Goal: Check status: Check status

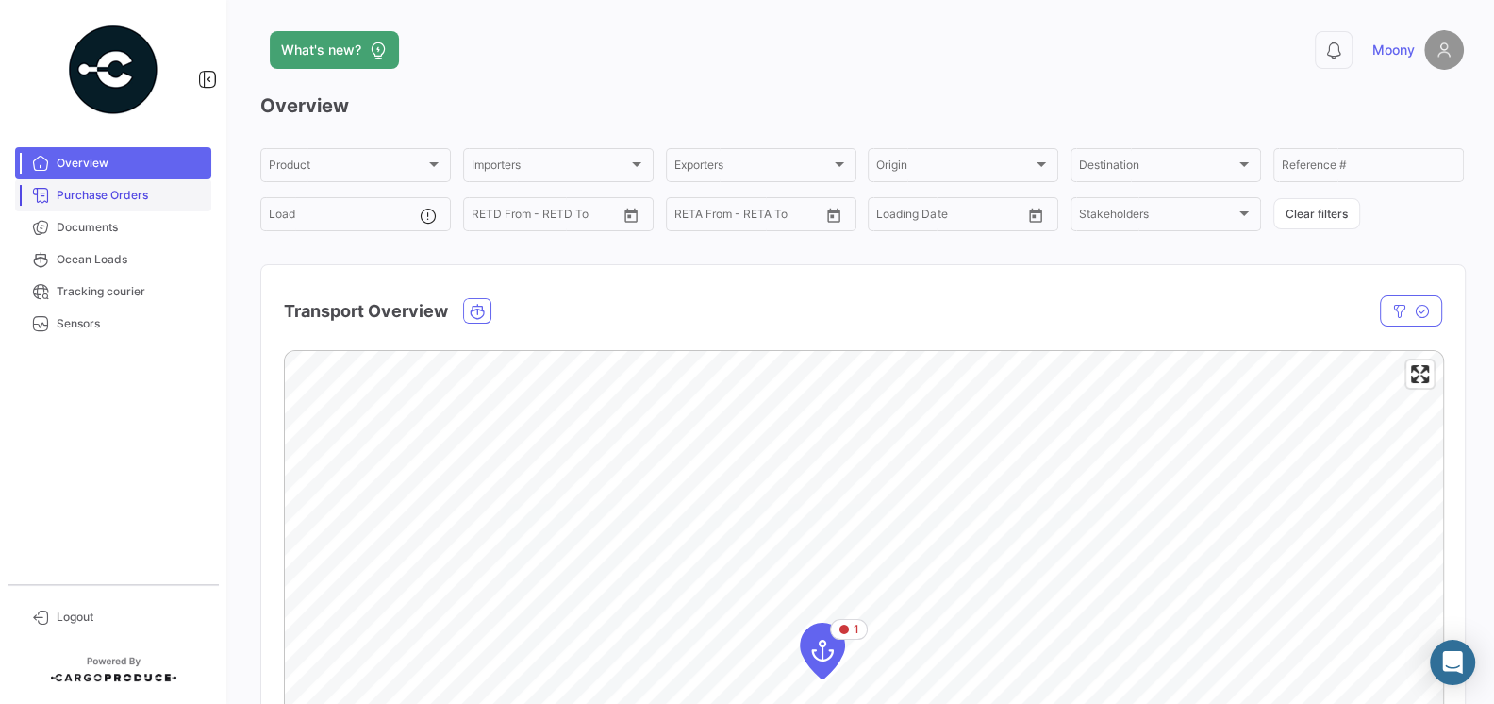
click at [113, 193] on span "Purchase Orders" at bounding box center [130, 195] width 147 height 17
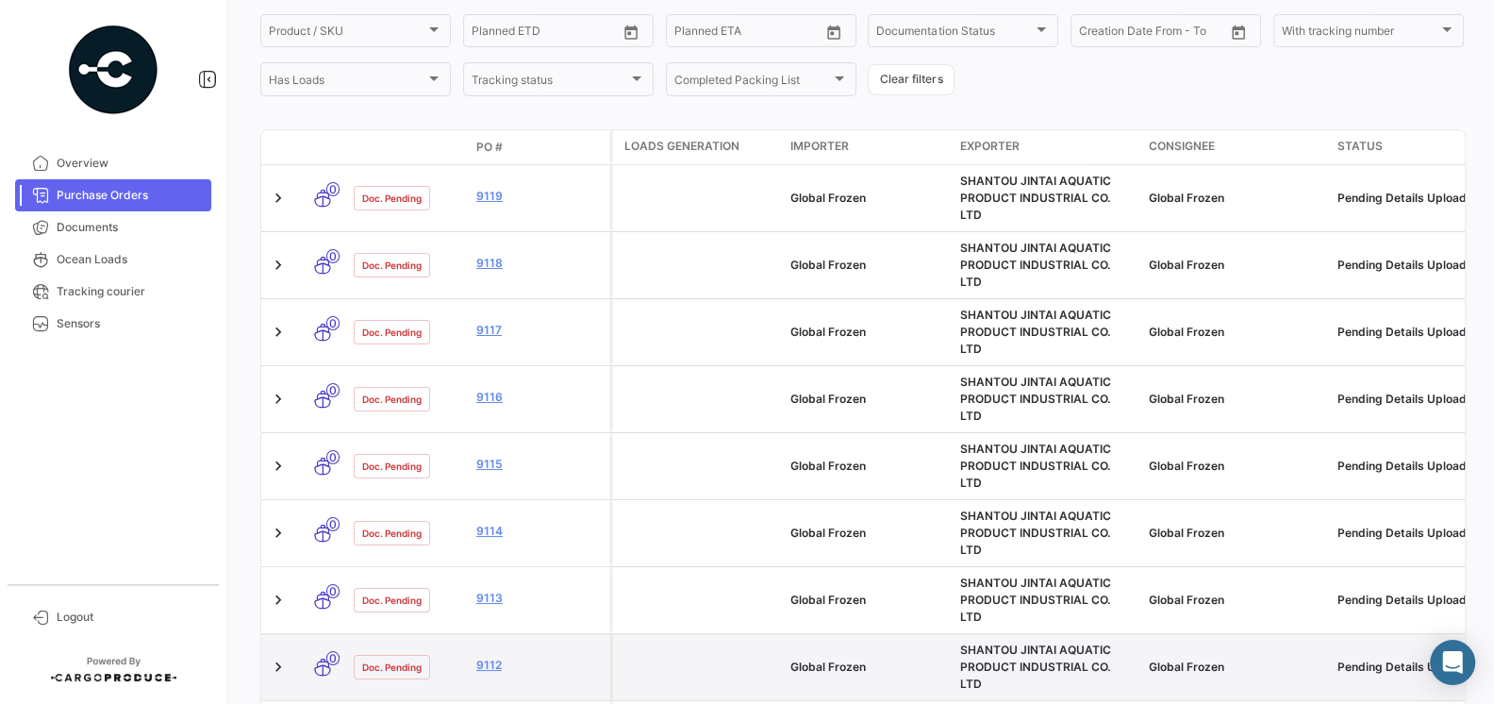
scroll to position [261, 0]
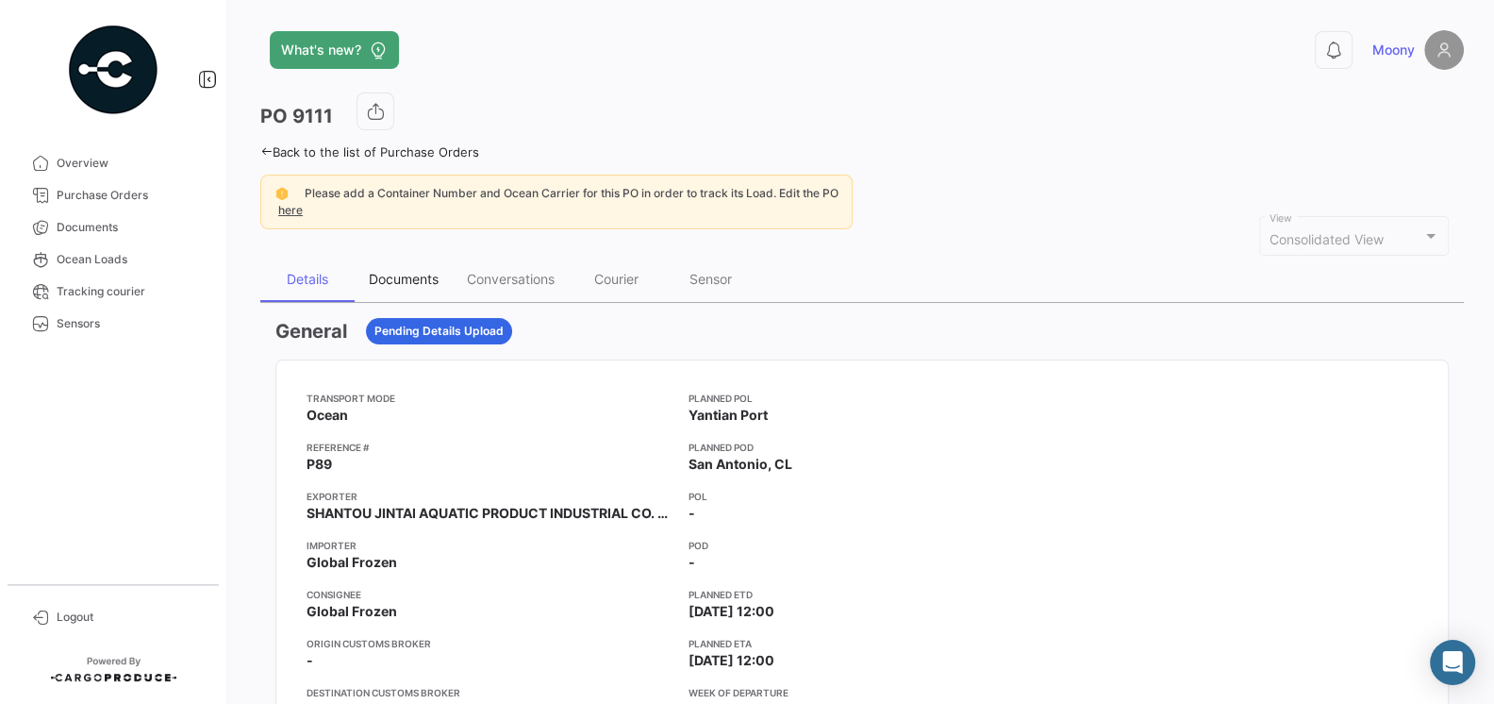
click at [415, 275] on div "Documents" at bounding box center [404, 279] width 70 height 16
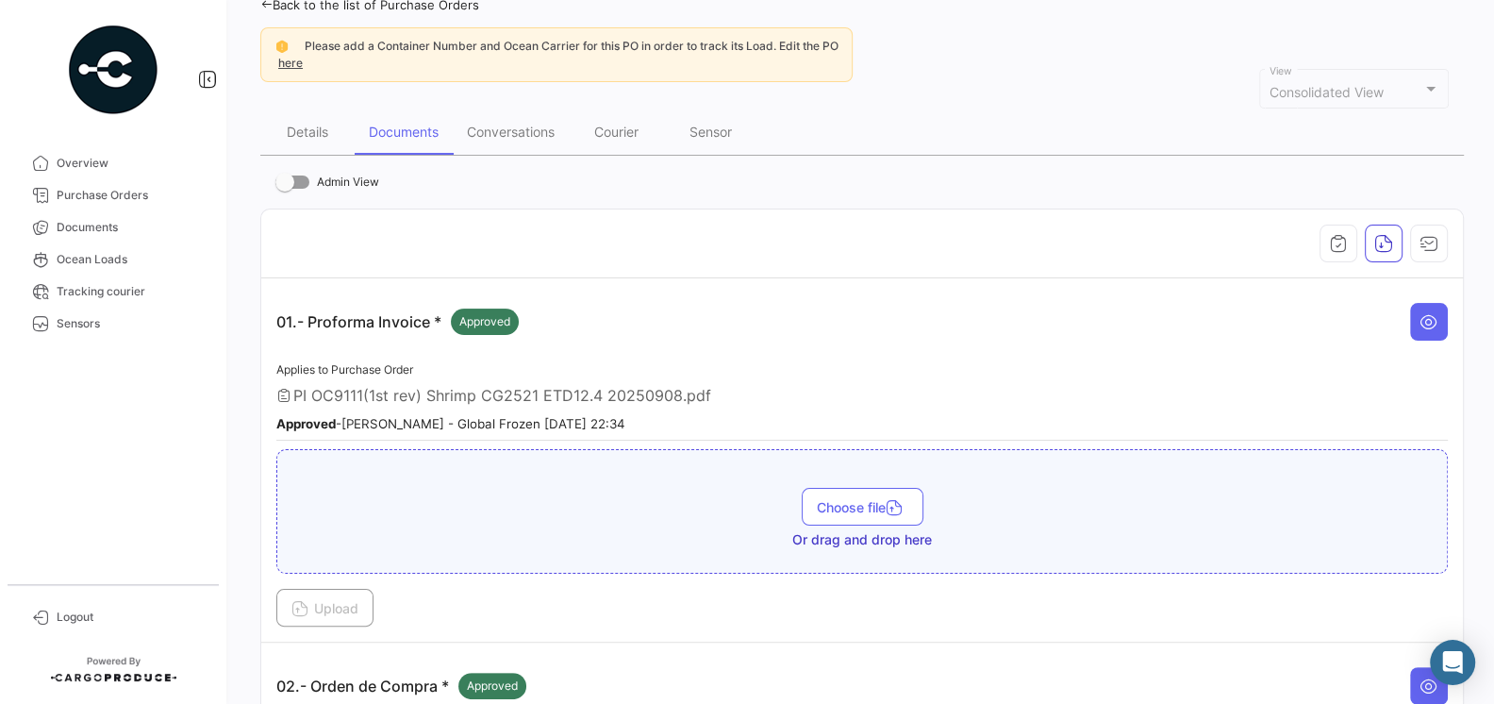
scroll to position [77, 0]
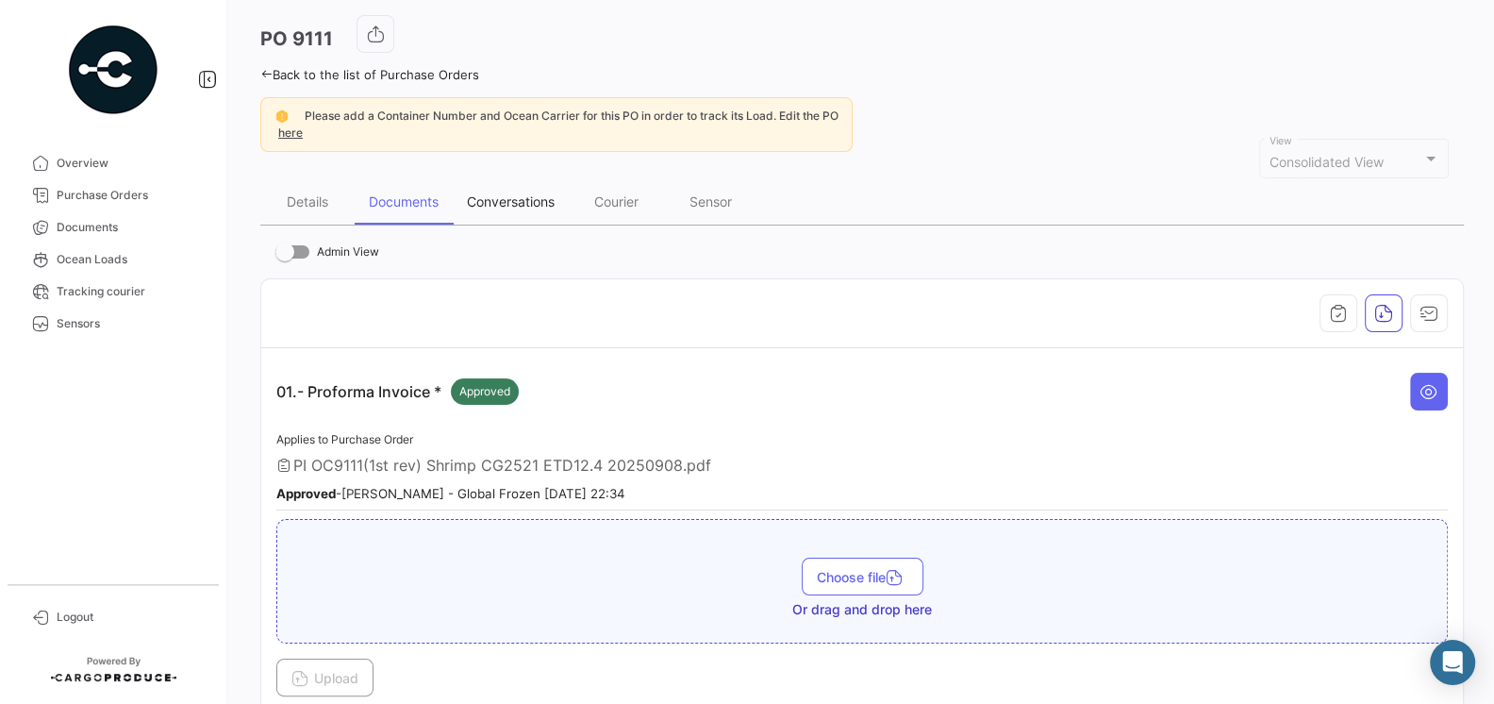
click at [524, 207] on div "Conversations" at bounding box center [511, 201] width 88 height 16
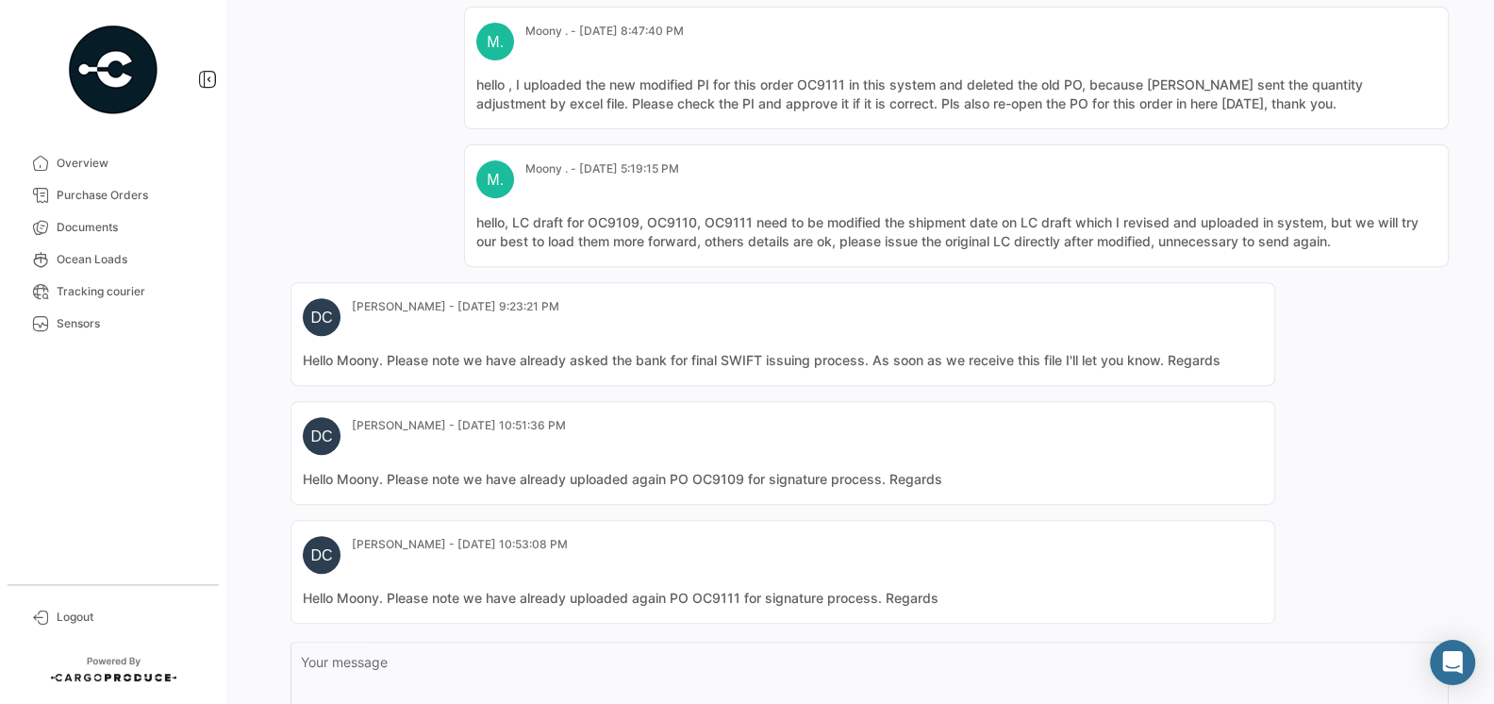
scroll to position [725, 0]
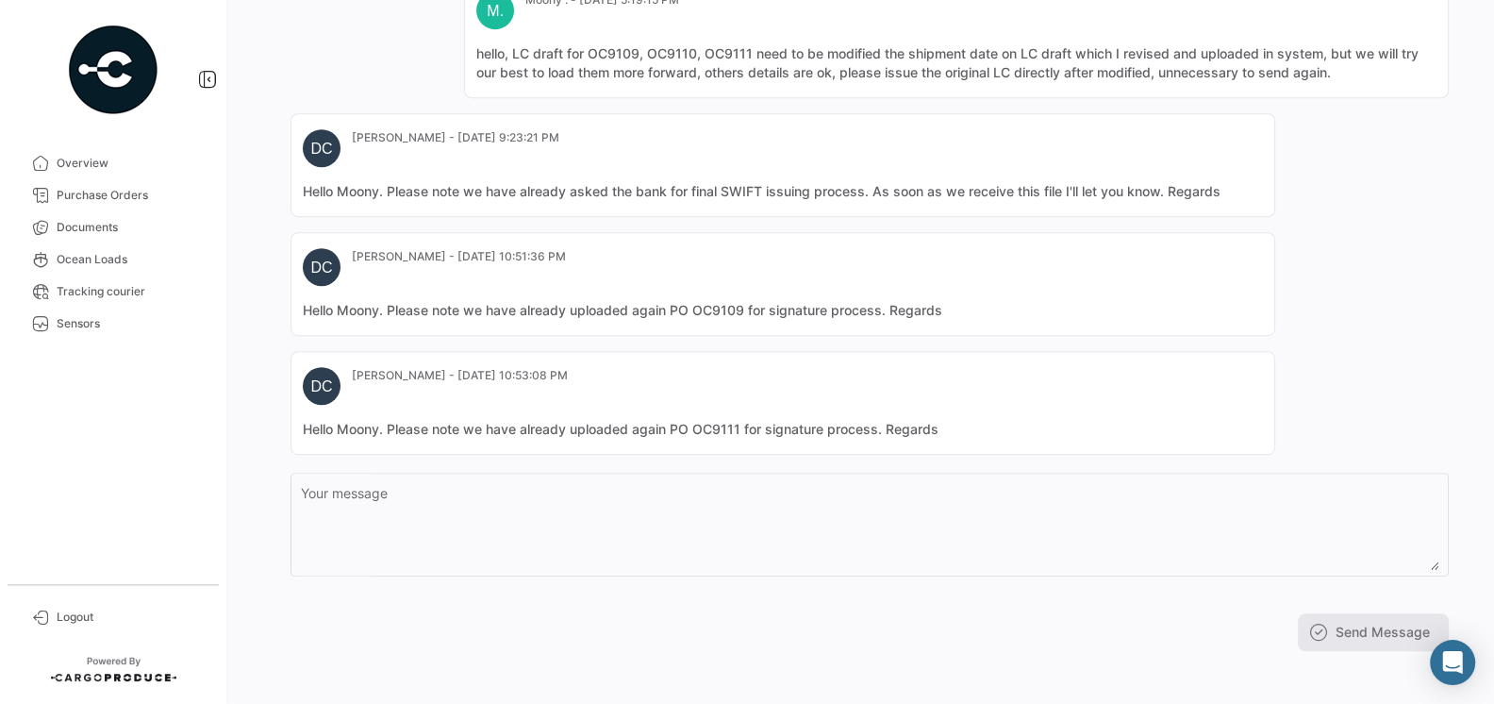
click at [484, 424] on mat-card-content "Hello Moony. Please note we have already uploaded again PO OC9111 for signature…" at bounding box center [783, 429] width 960 height 19
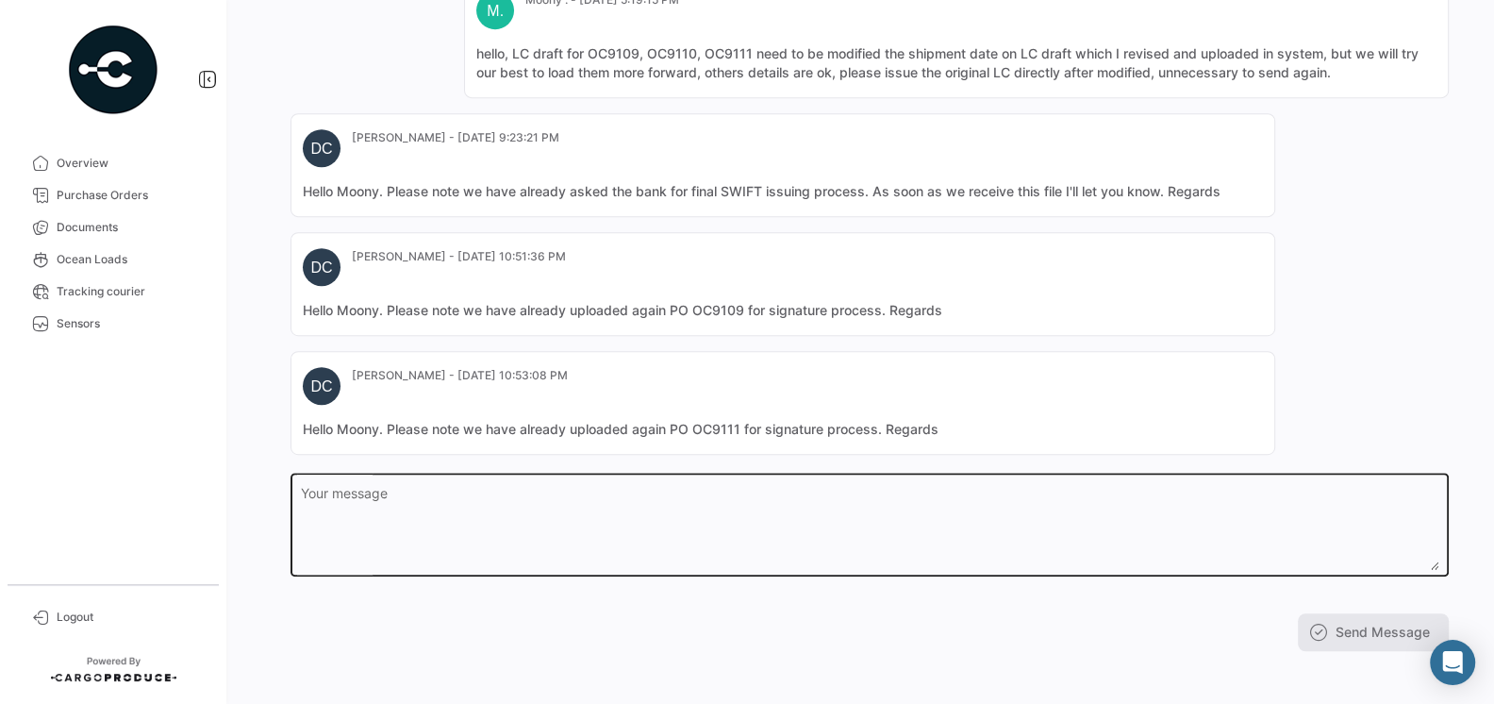
click at [535, 501] on textarea "Your message" at bounding box center [870, 528] width 1139 height 83
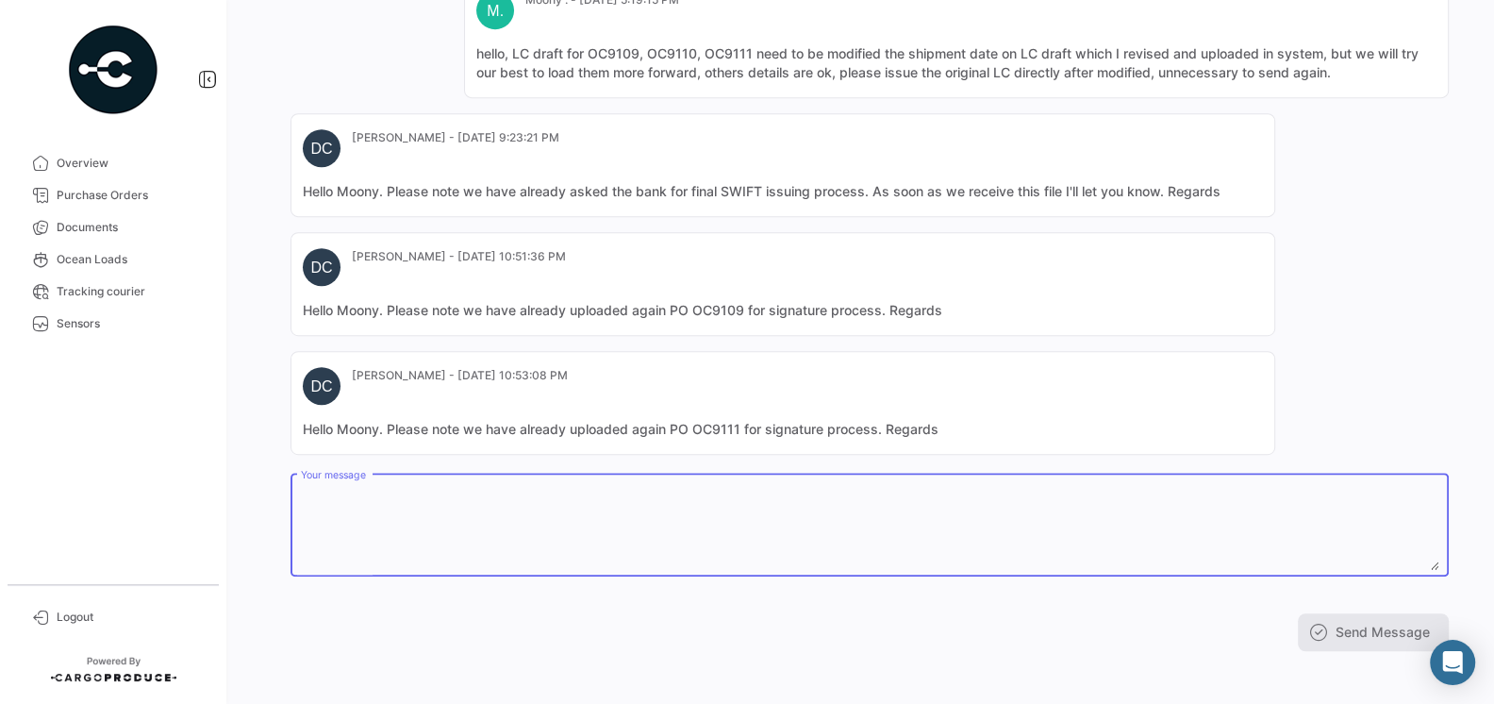
click at [264, 462] on div "Join the Conversation BT [PERSON_NAME] - [DATE] 8:31:53 PM PO Created PT [PERSO…" at bounding box center [862, 121] width 1204 height 1089
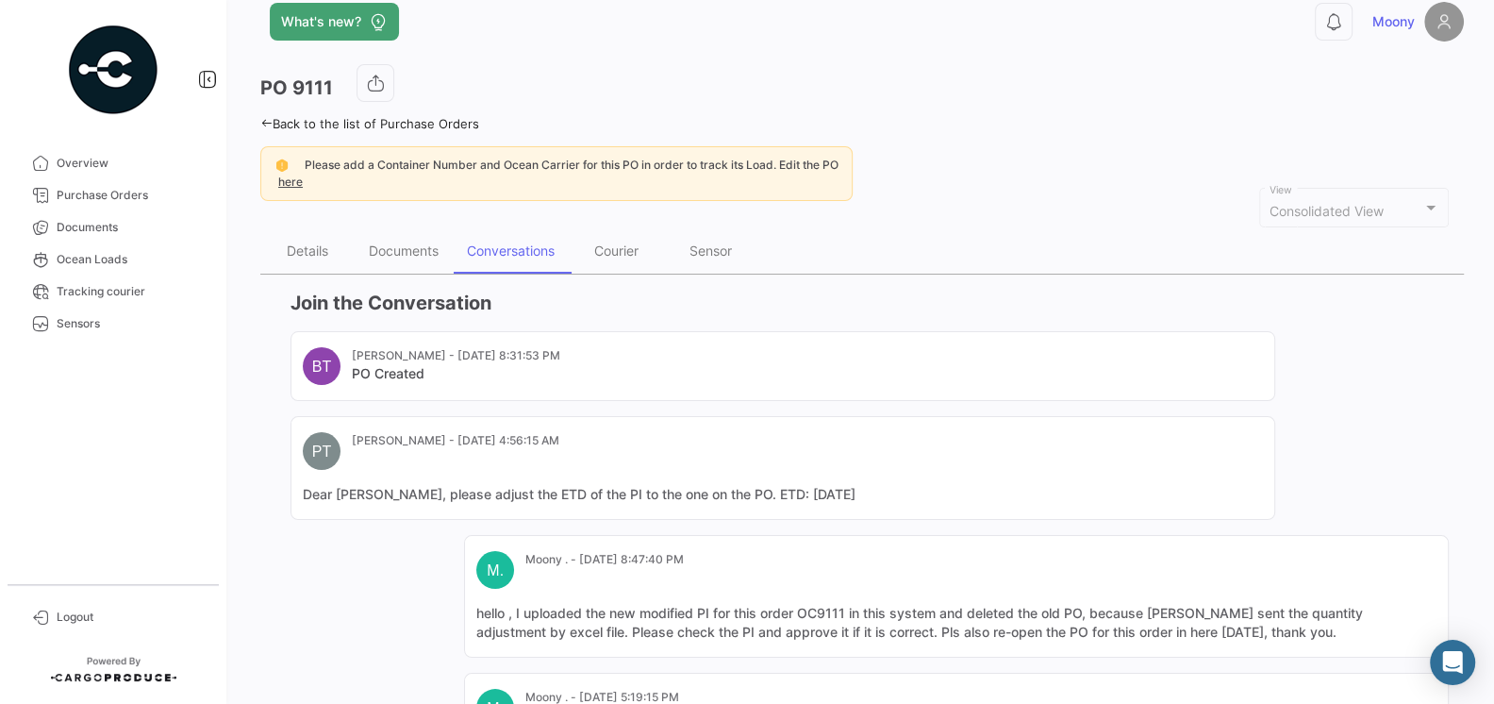
scroll to position [0, 0]
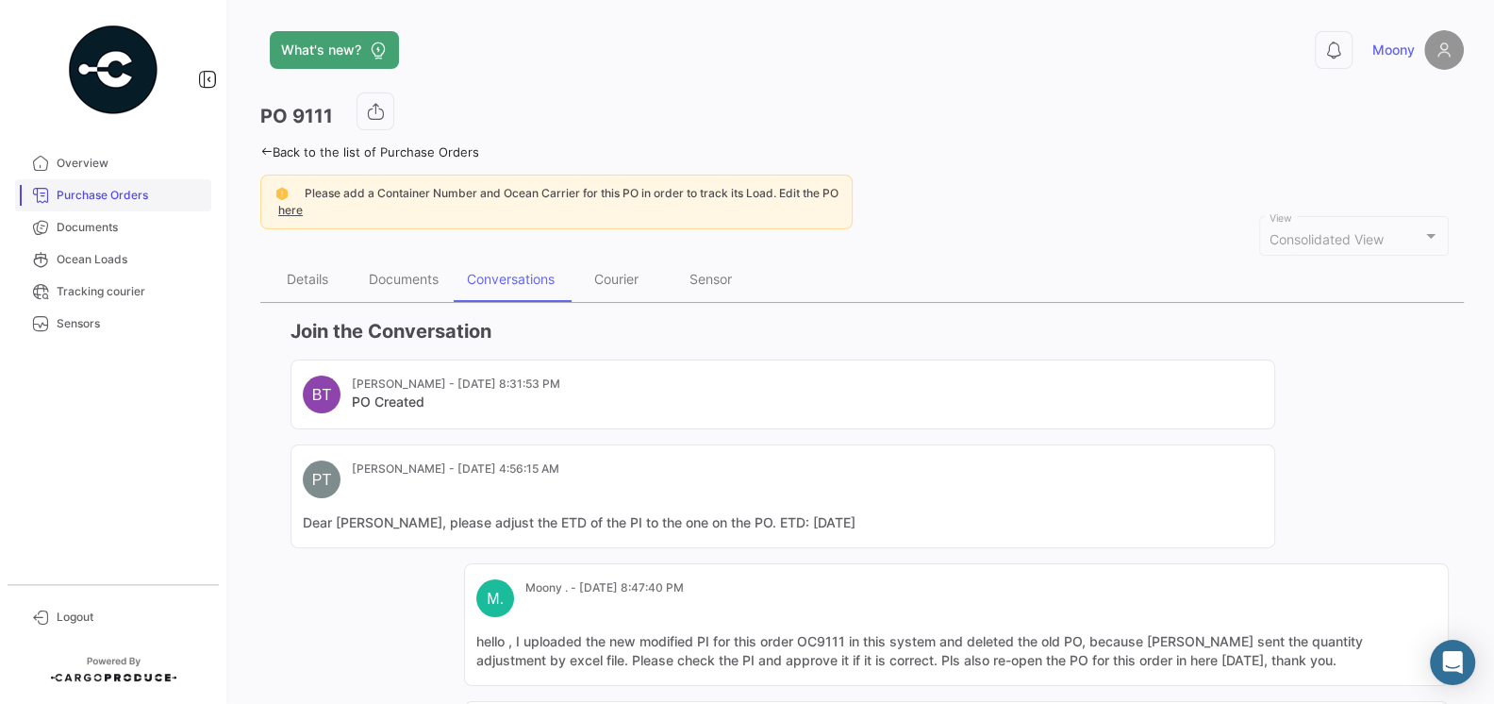
click at [102, 192] on span "Purchase Orders" at bounding box center [130, 195] width 147 height 17
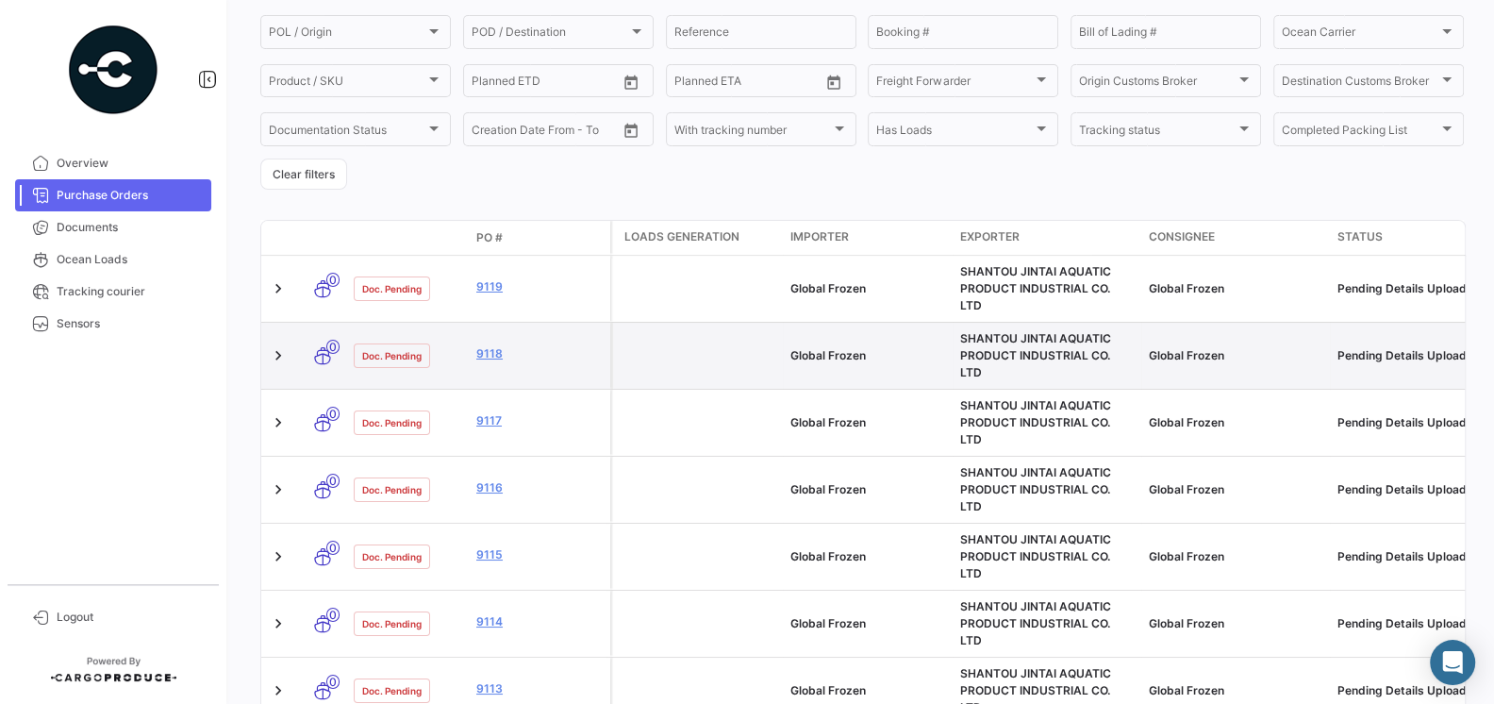
scroll to position [259, 0]
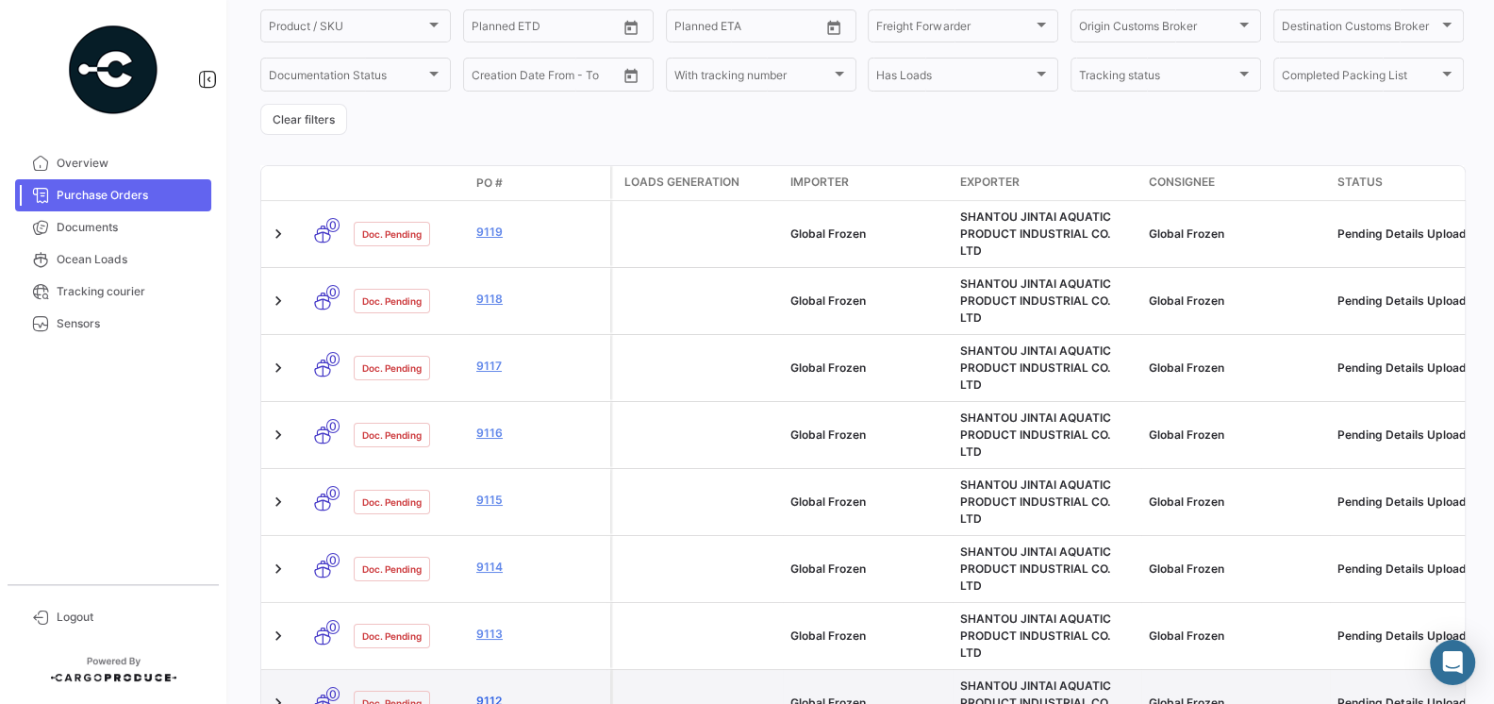
click at [497, 692] on link "9112" at bounding box center [539, 700] width 126 height 17
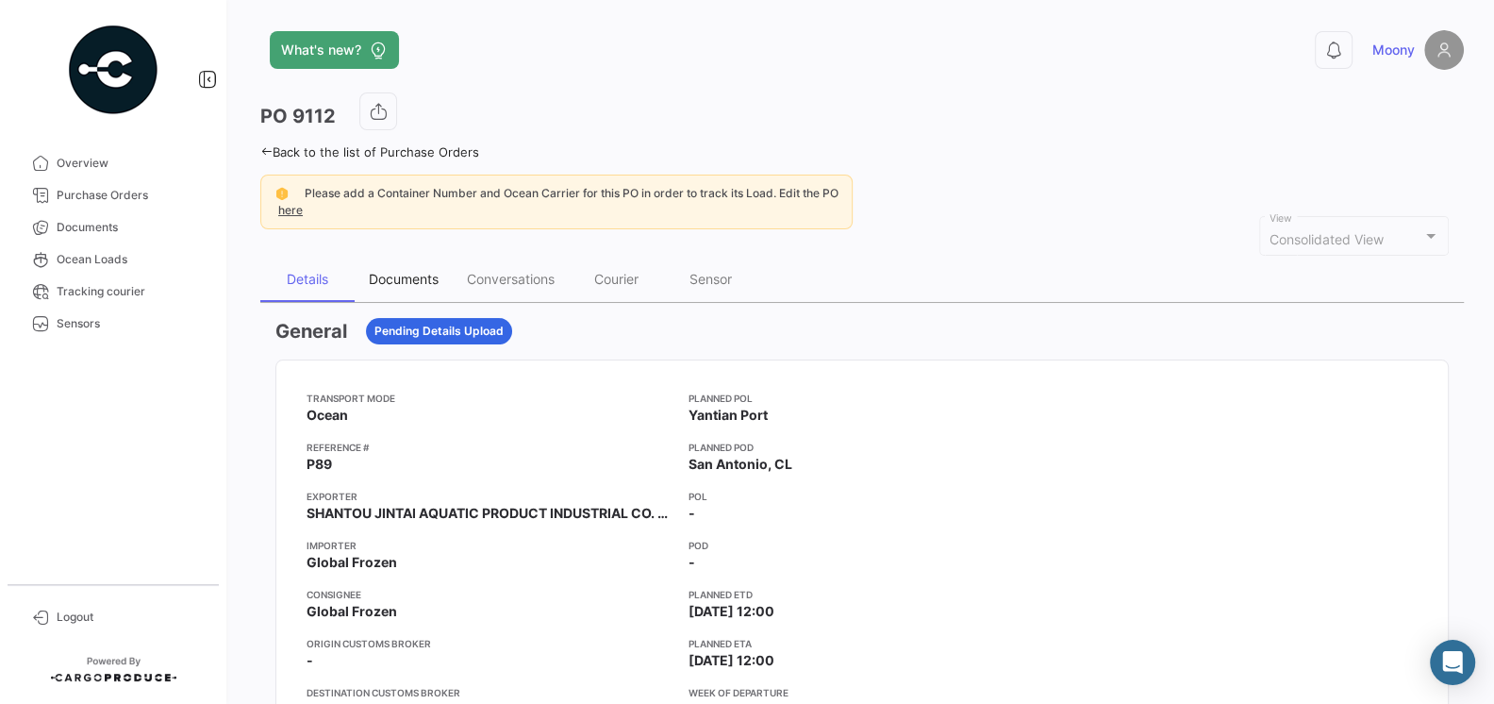
click at [399, 275] on div "Documents" at bounding box center [404, 279] width 70 height 16
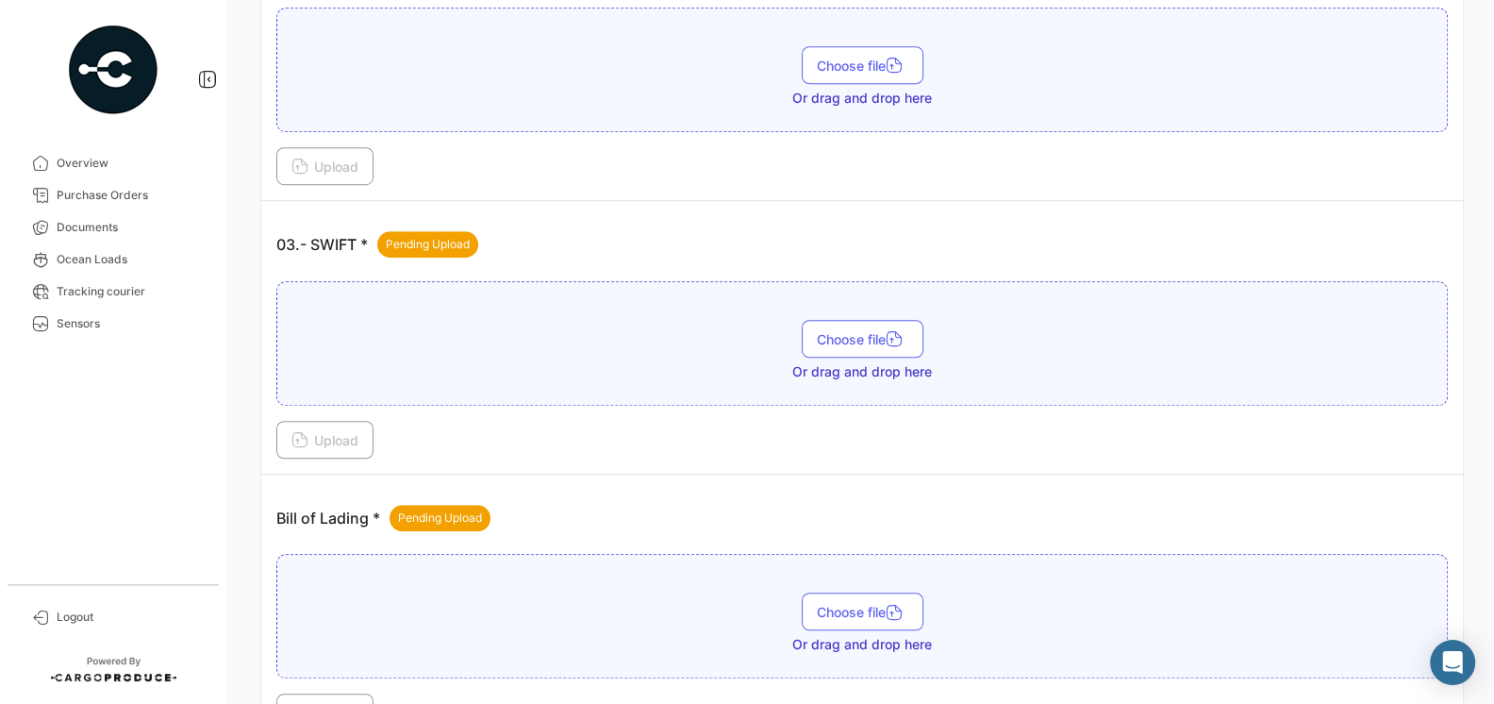
scroll to position [965, 0]
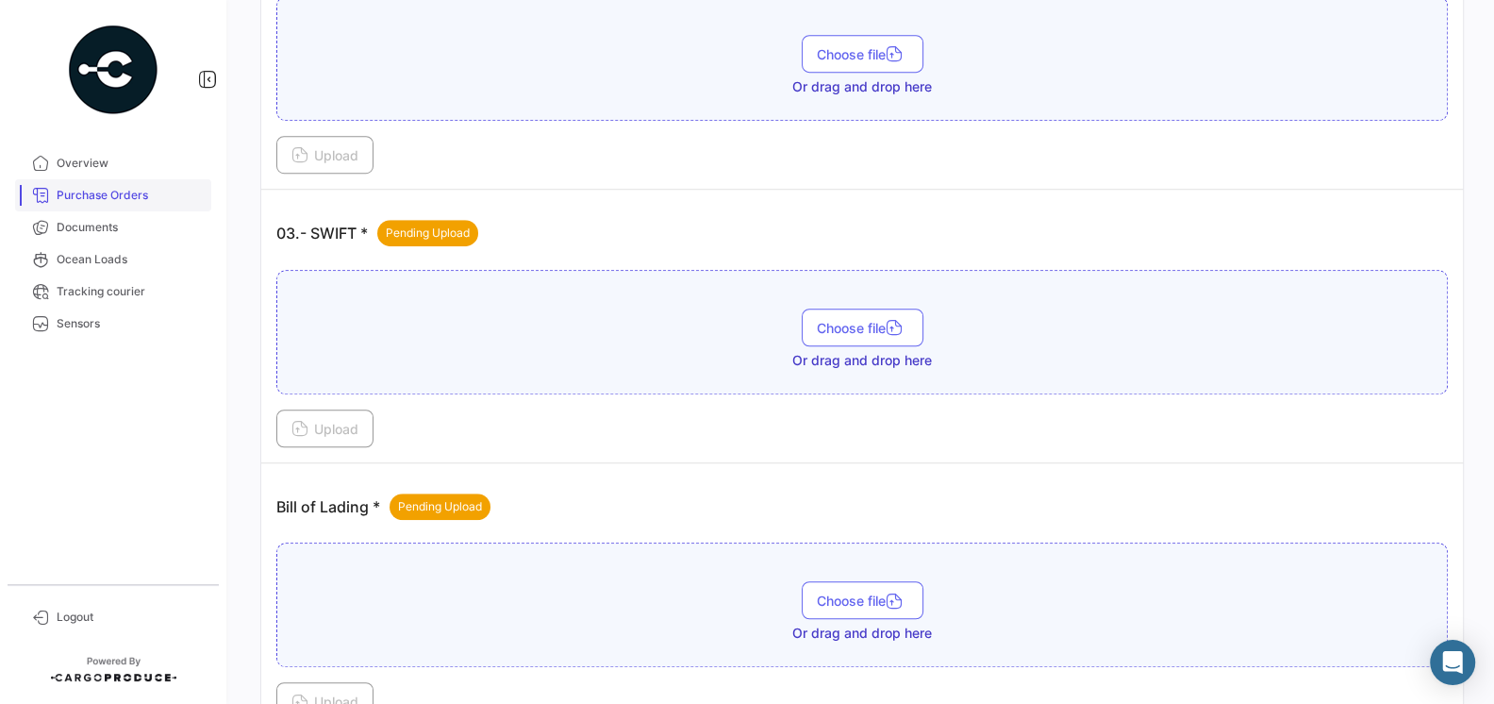
click at [105, 202] on span "Purchase Orders" at bounding box center [130, 195] width 147 height 17
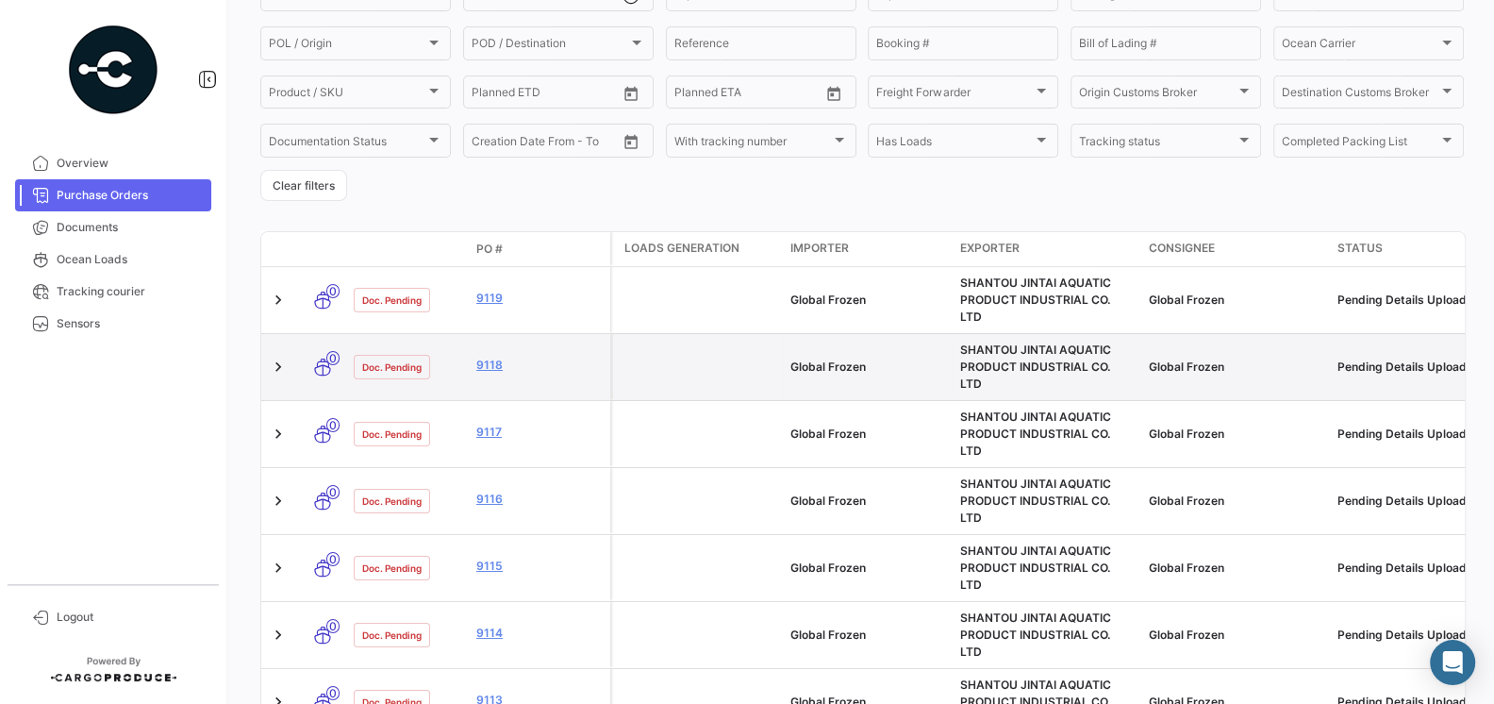
scroll to position [245, 0]
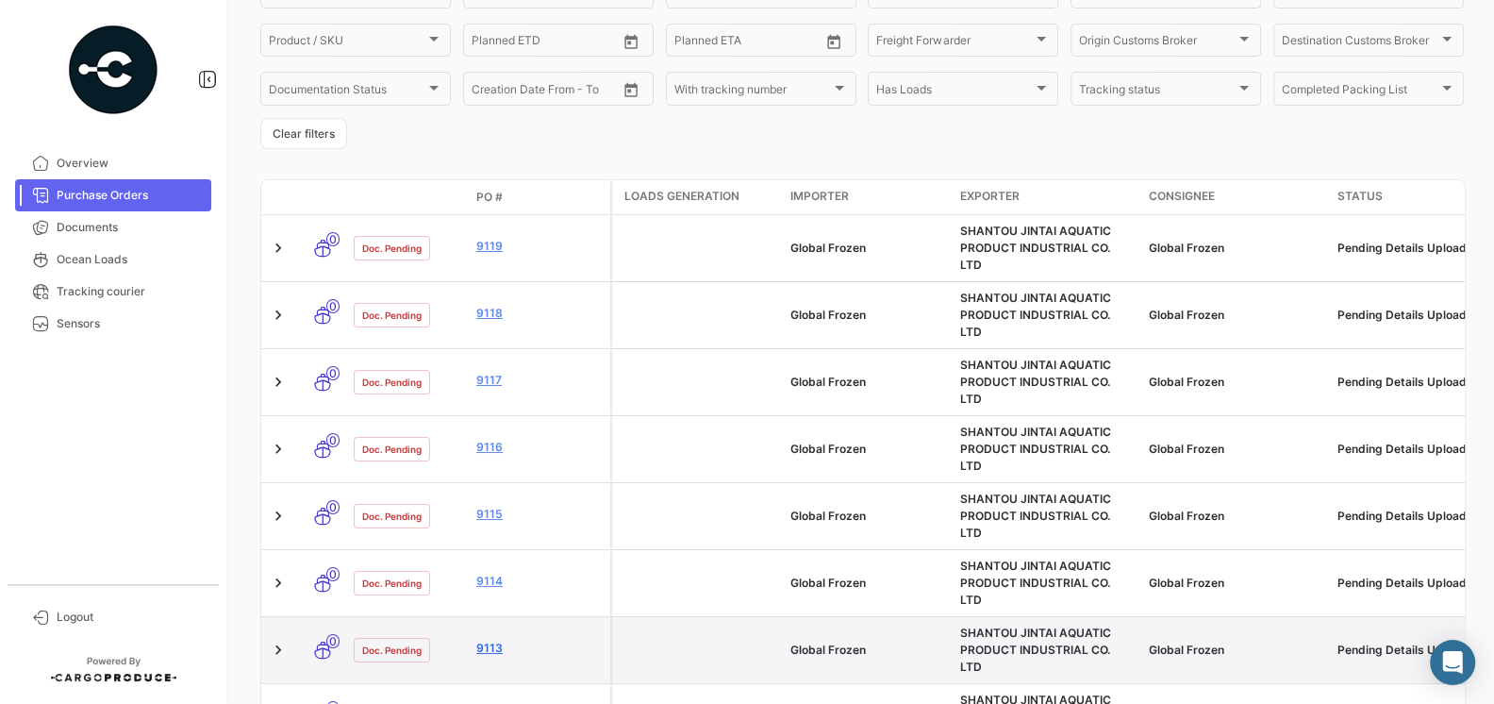
click at [493, 640] on link "9113" at bounding box center [539, 648] width 126 height 17
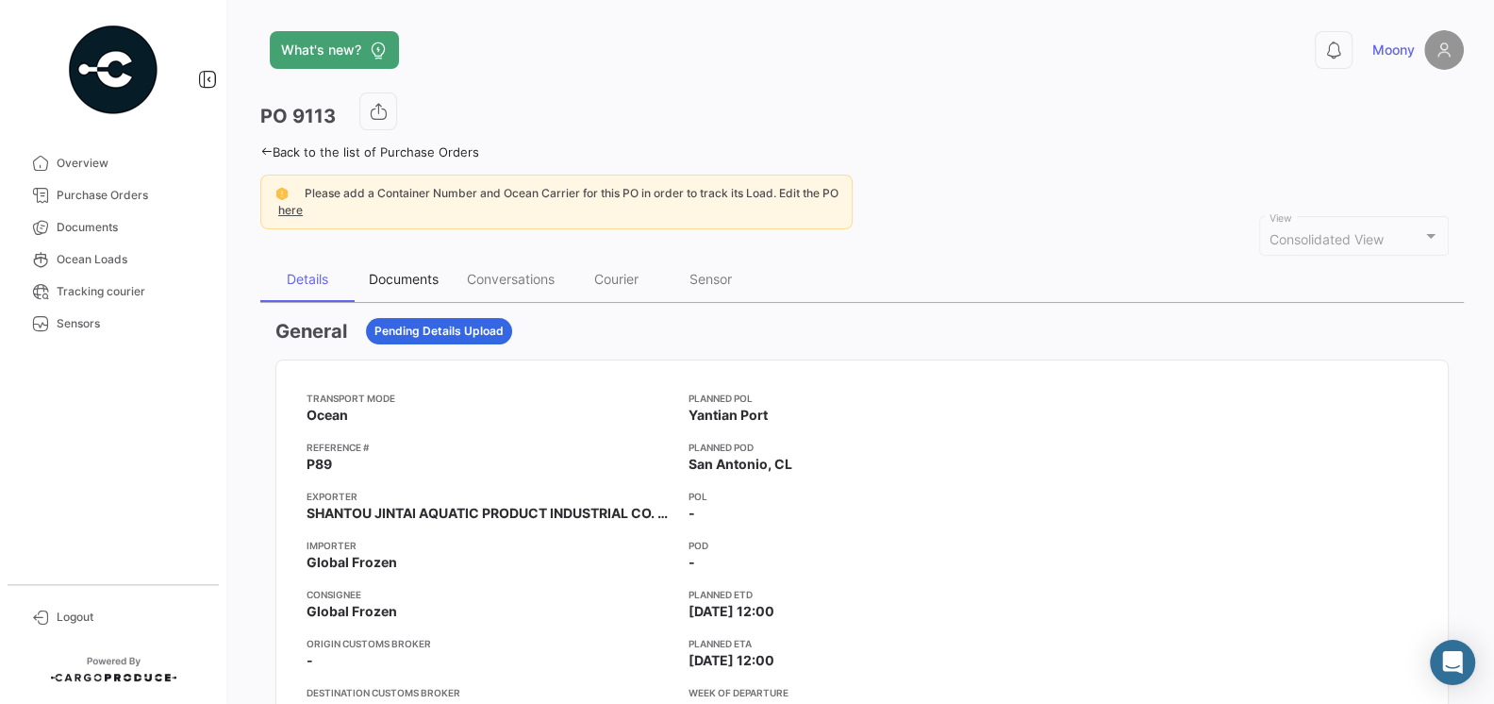
click at [410, 287] on div "Documents" at bounding box center [404, 279] width 98 height 45
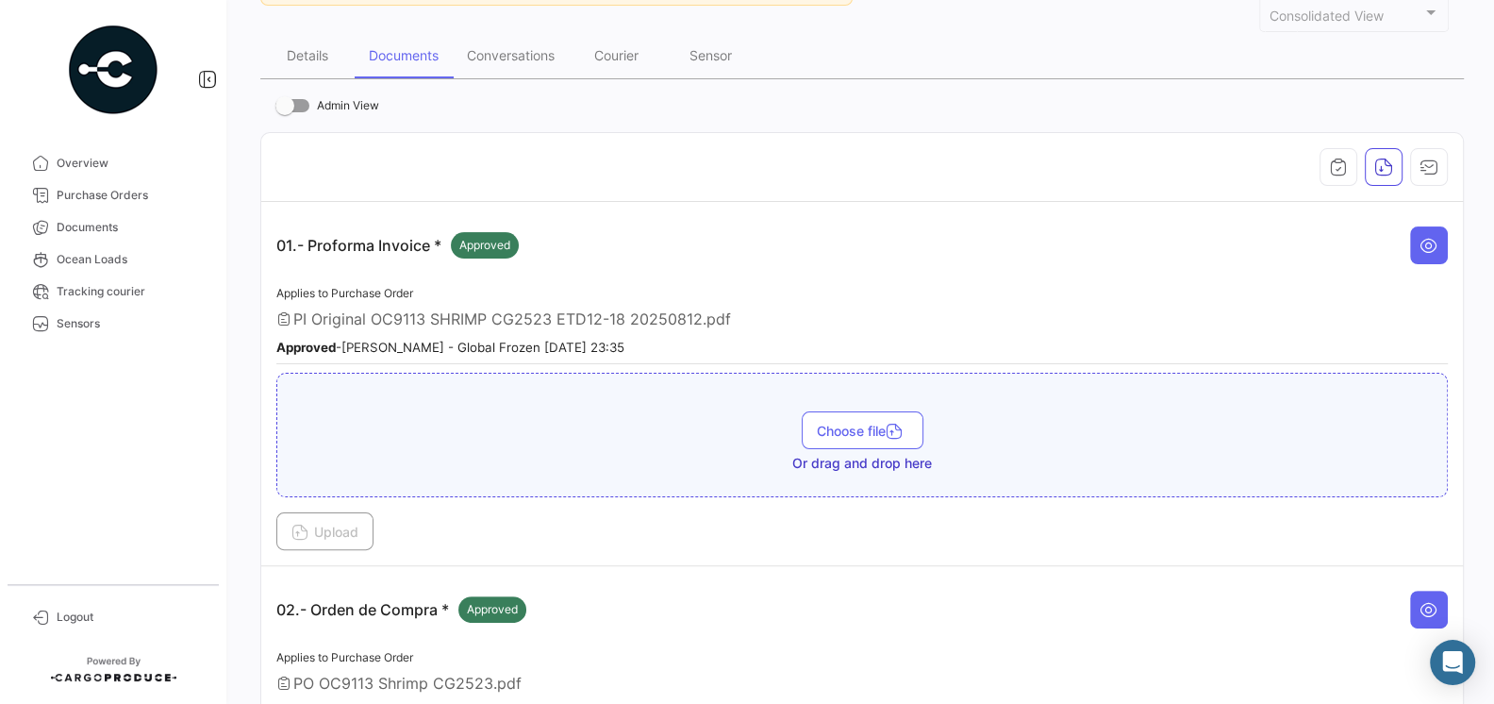
scroll to position [222, 0]
click at [108, 227] on span "Documents" at bounding box center [130, 227] width 147 height 17
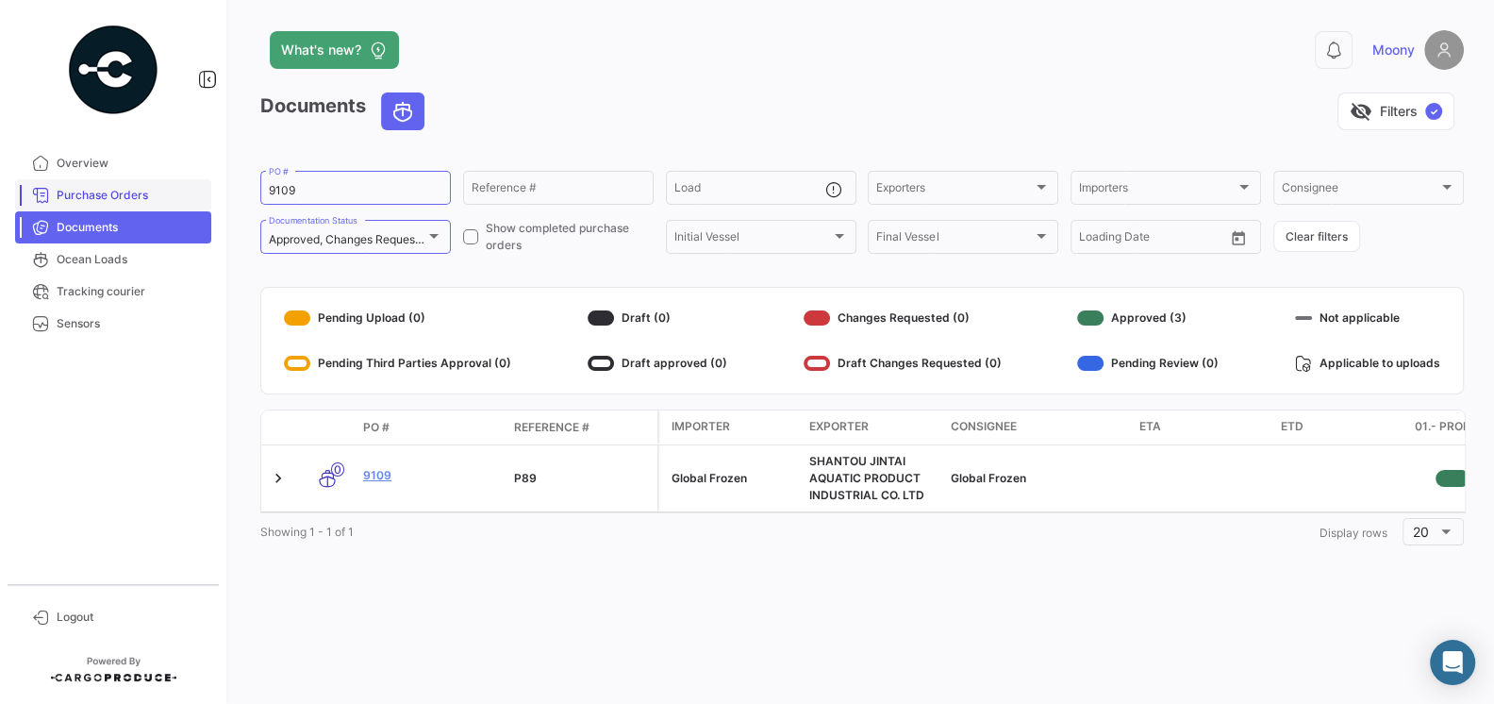
click at [104, 204] on link "Purchase Orders" at bounding box center [113, 195] width 196 height 32
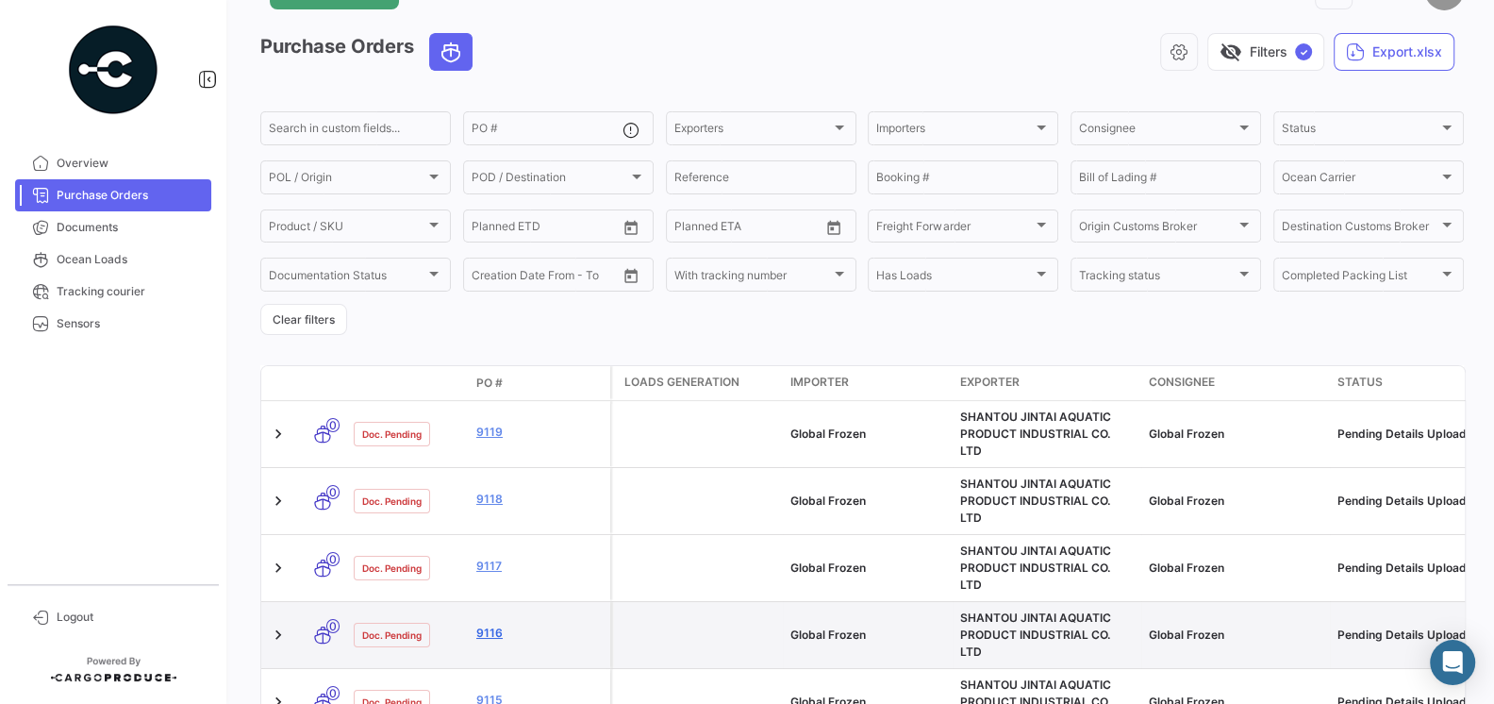
scroll to position [80, 0]
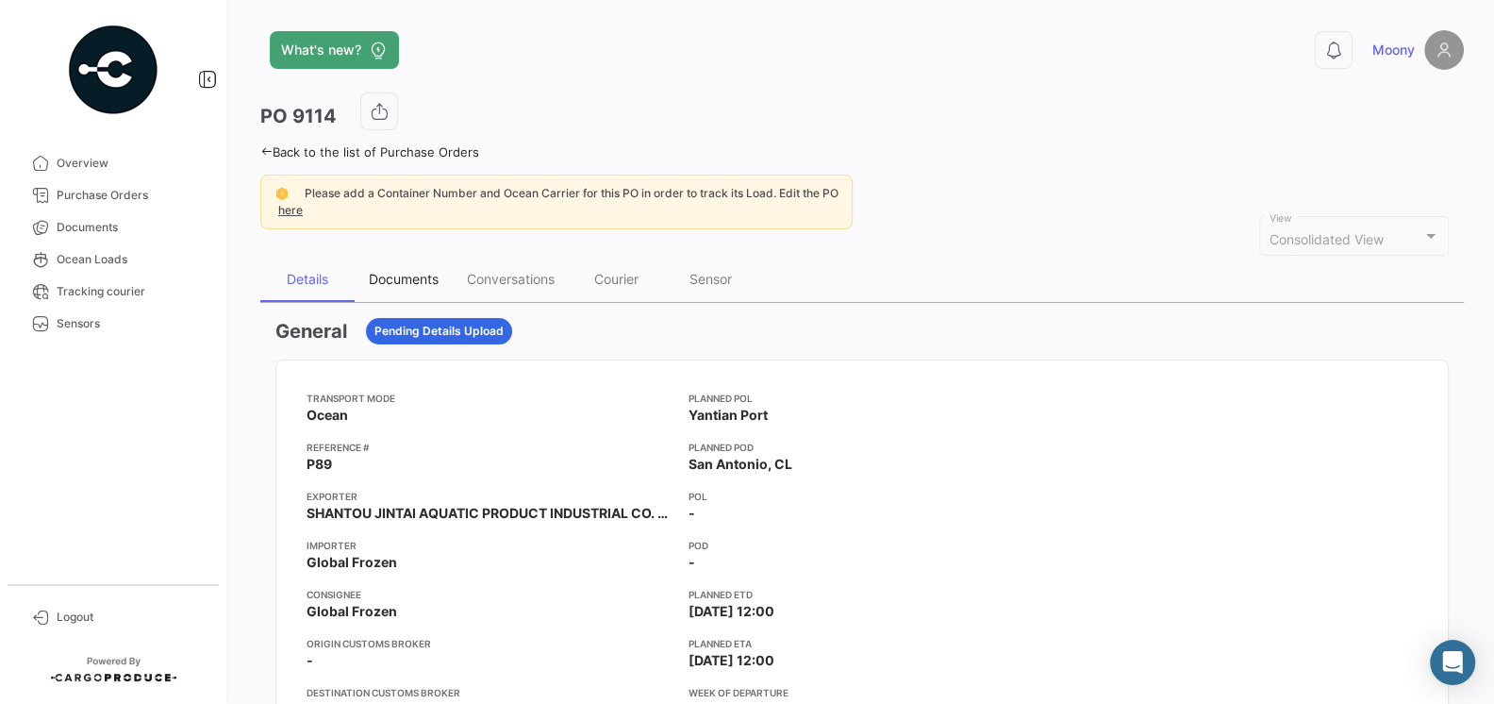
click at [388, 282] on div "Documents" at bounding box center [404, 279] width 70 height 16
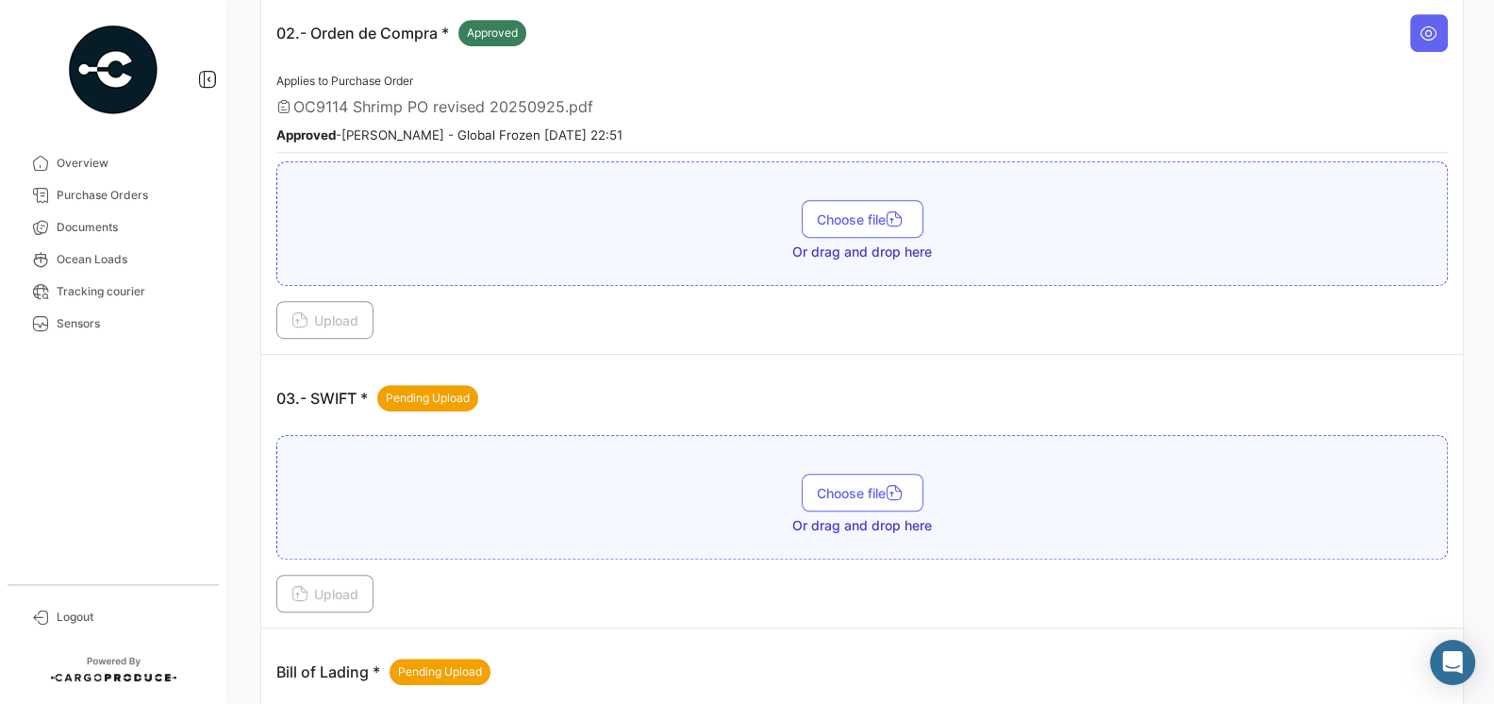
scroll to position [821, 0]
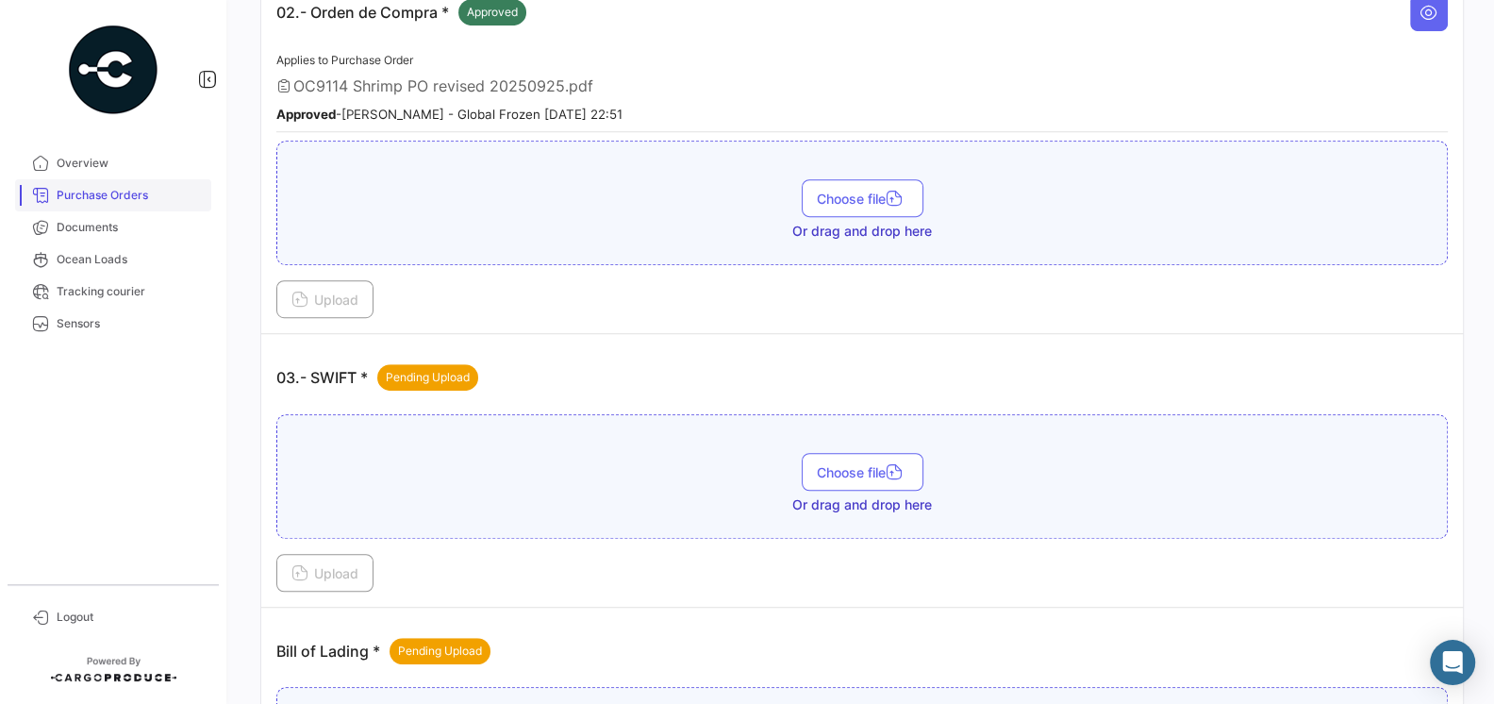
click at [109, 196] on span "Purchase Orders" at bounding box center [130, 195] width 147 height 17
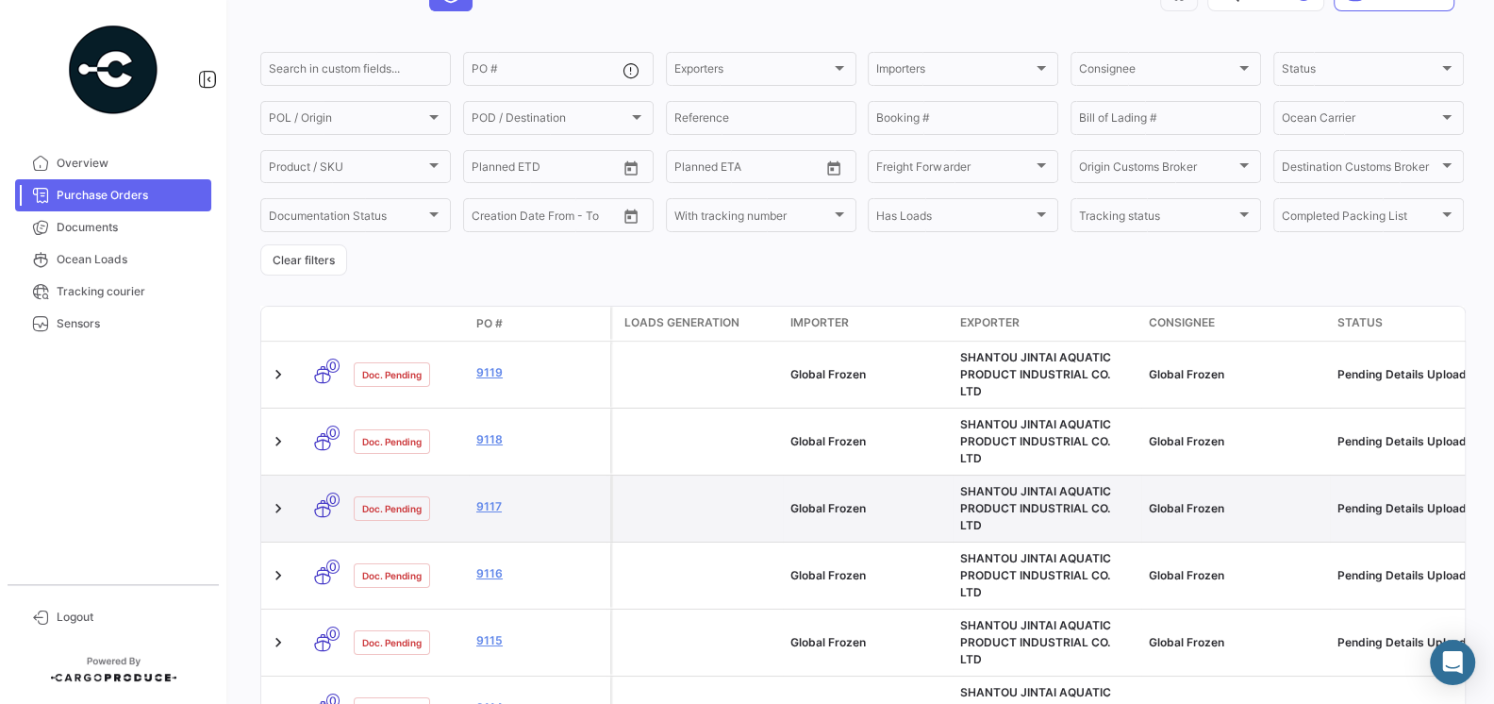
scroll to position [134, 0]
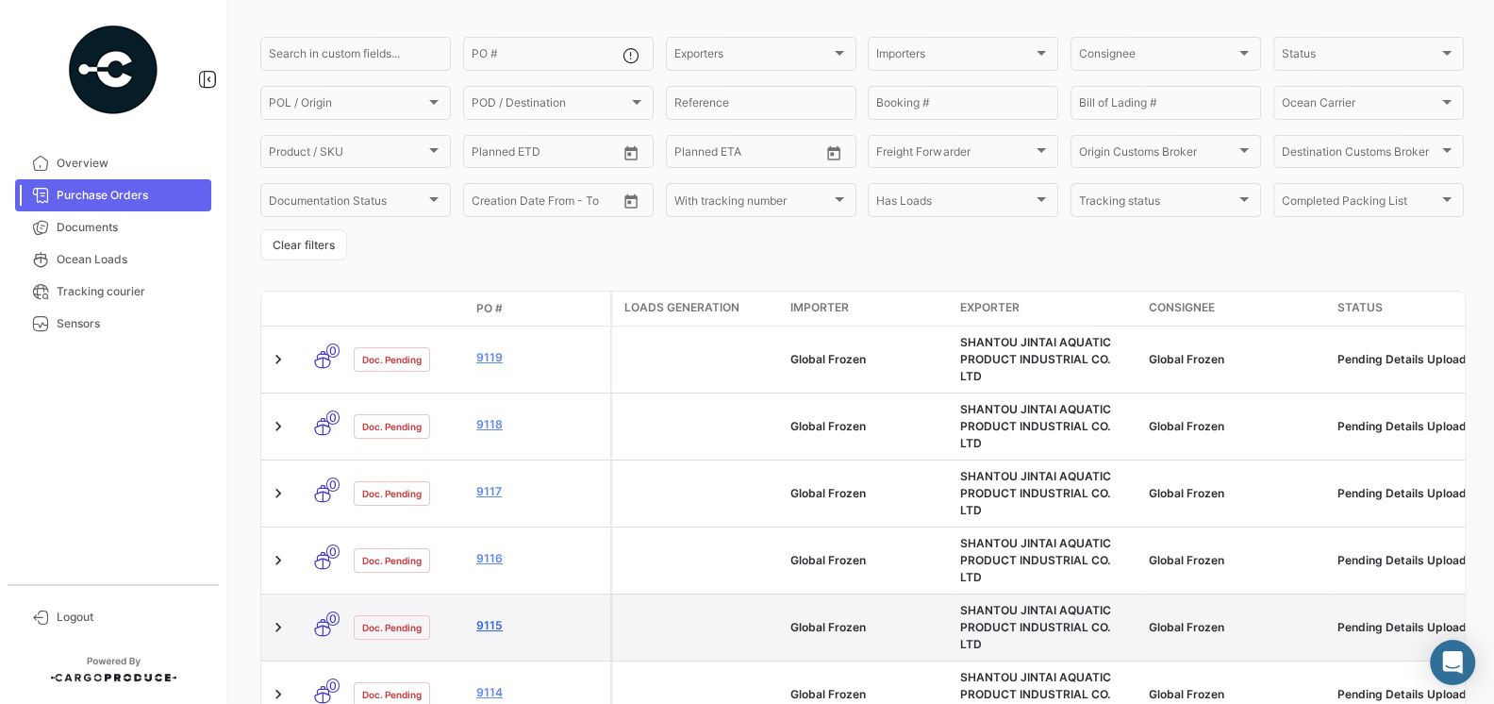
click at [496, 617] on link "9115" at bounding box center [539, 625] width 126 height 17
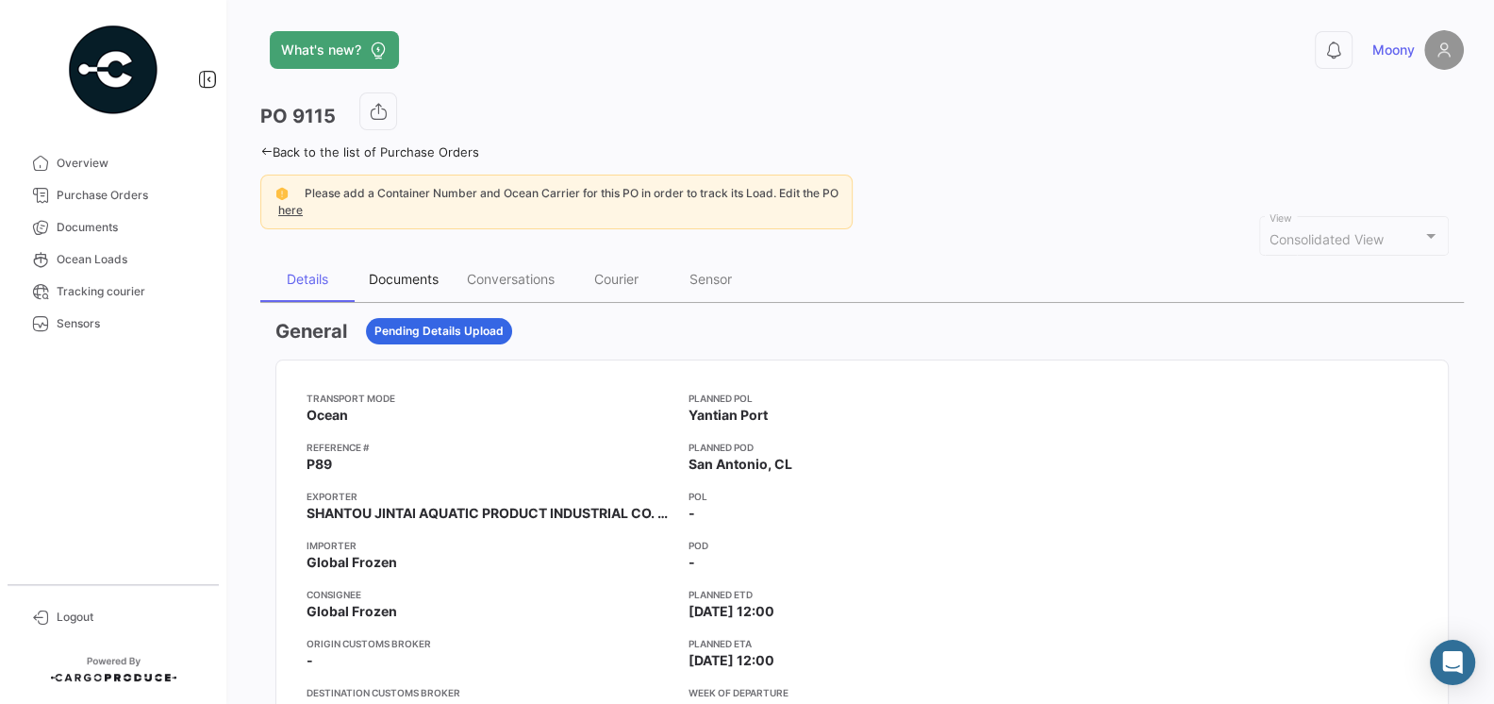
click at [390, 273] on div "Documents" at bounding box center [404, 279] width 70 height 16
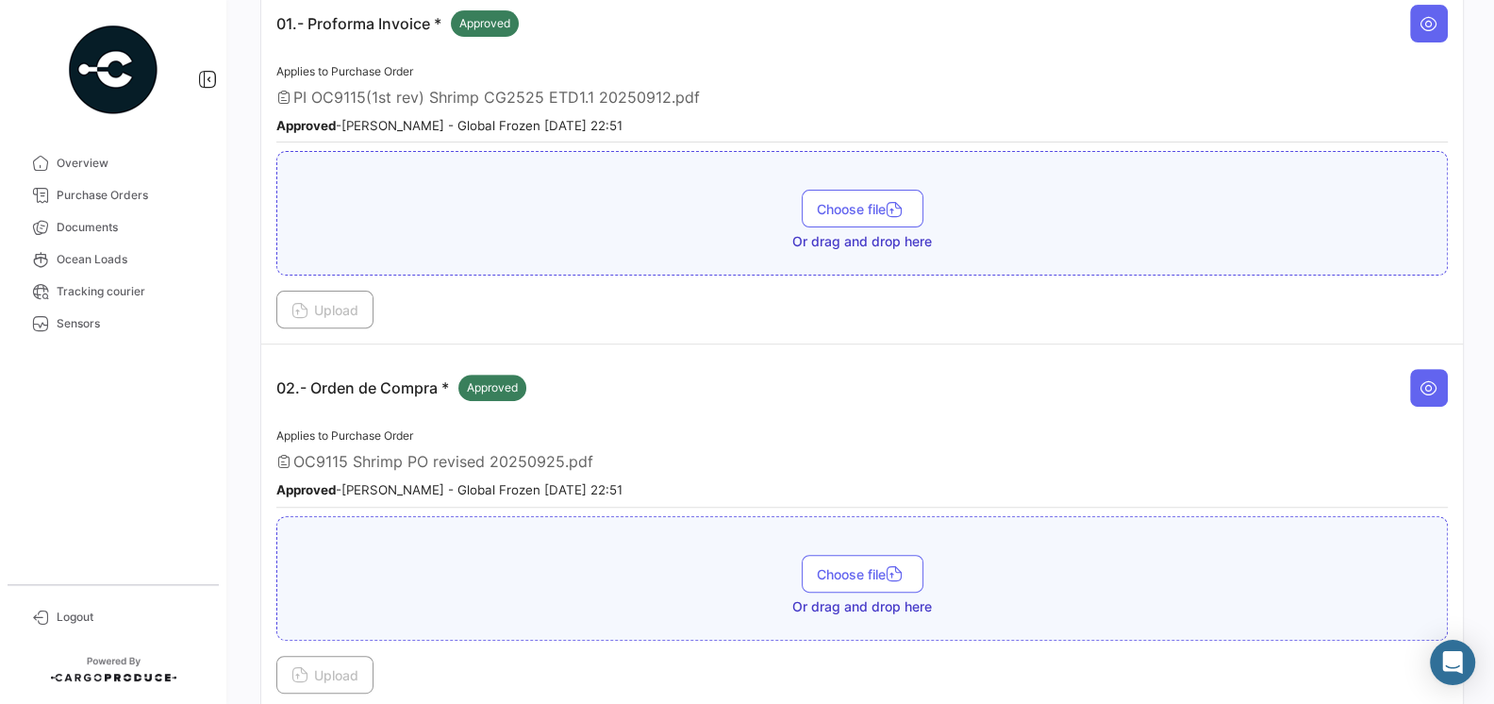
scroll to position [307, 0]
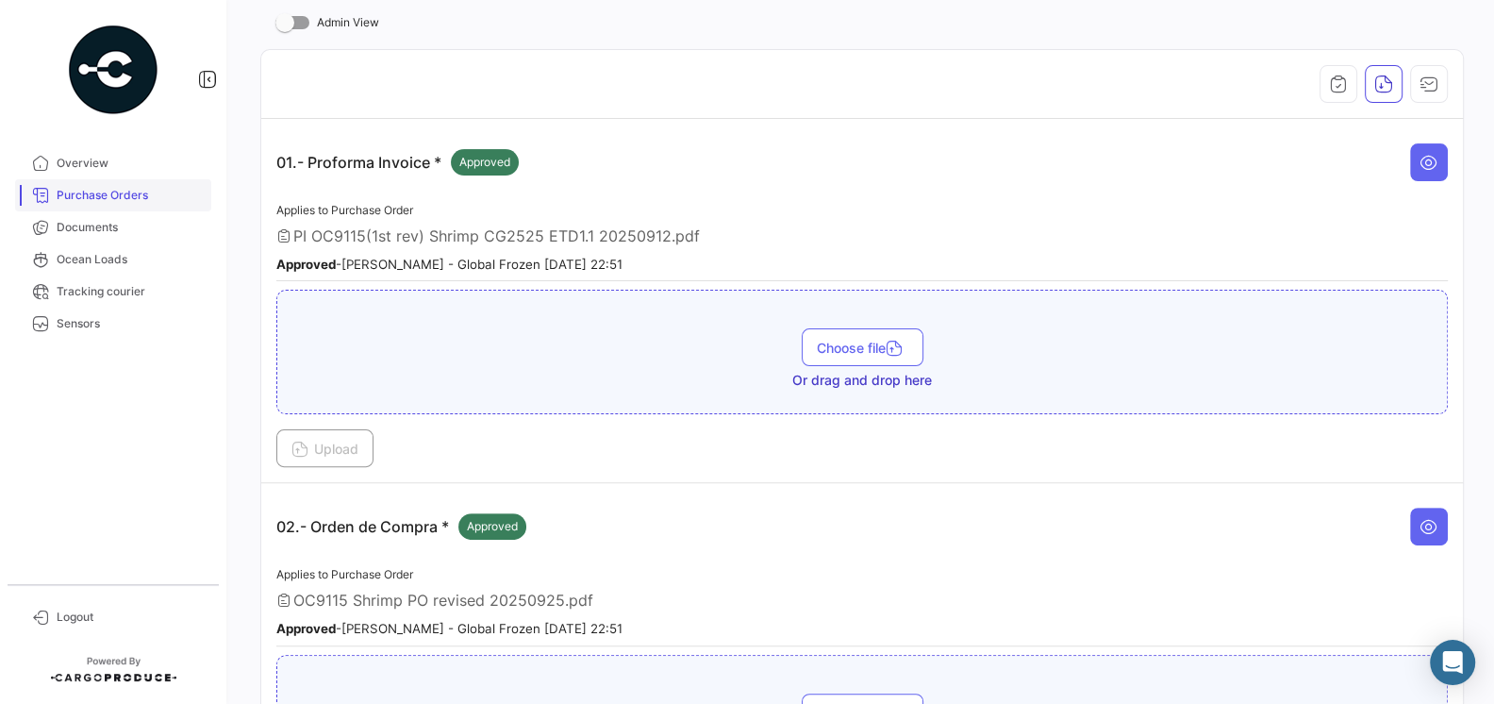
click at [91, 205] on link "Purchase Orders" at bounding box center [113, 195] width 196 height 32
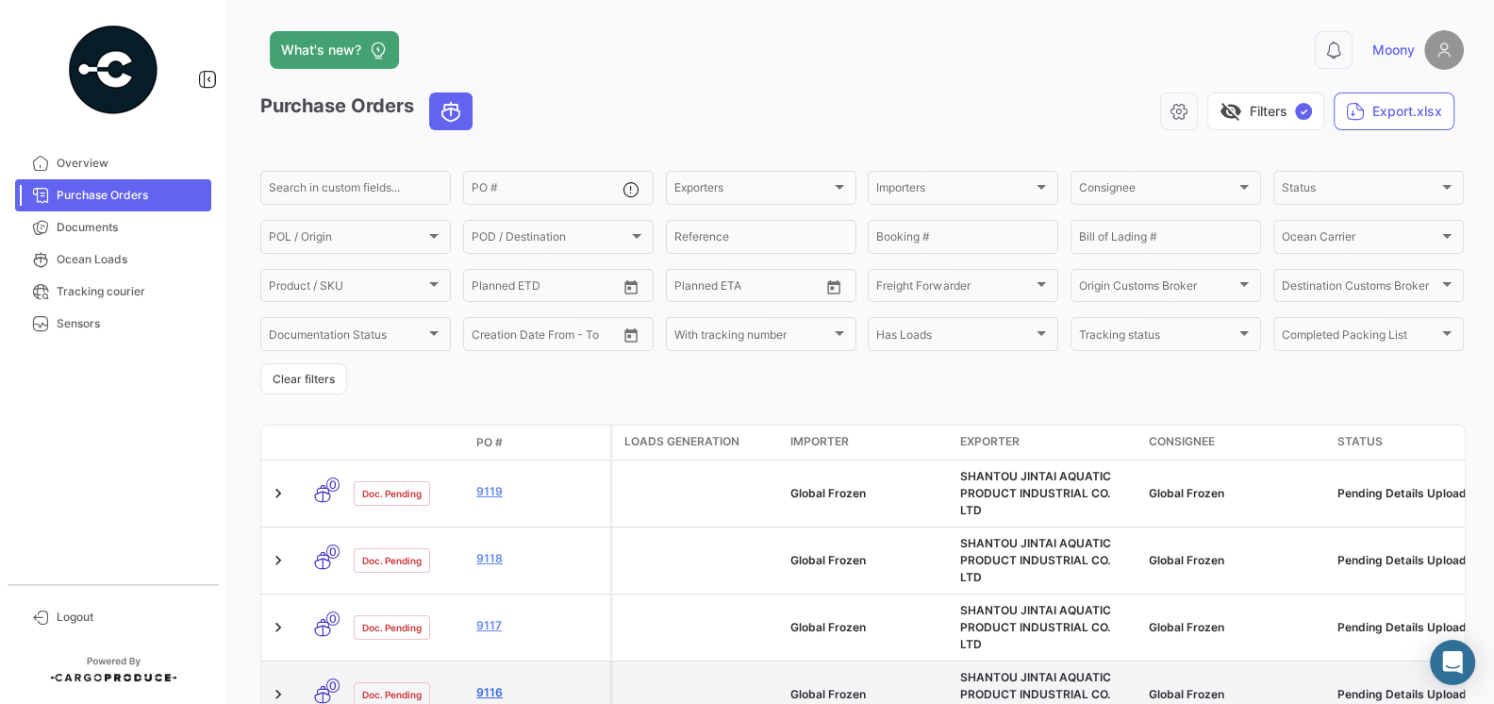
click at [490, 684] on link "9116" at bounding box center [539, 692] width 126 height 17
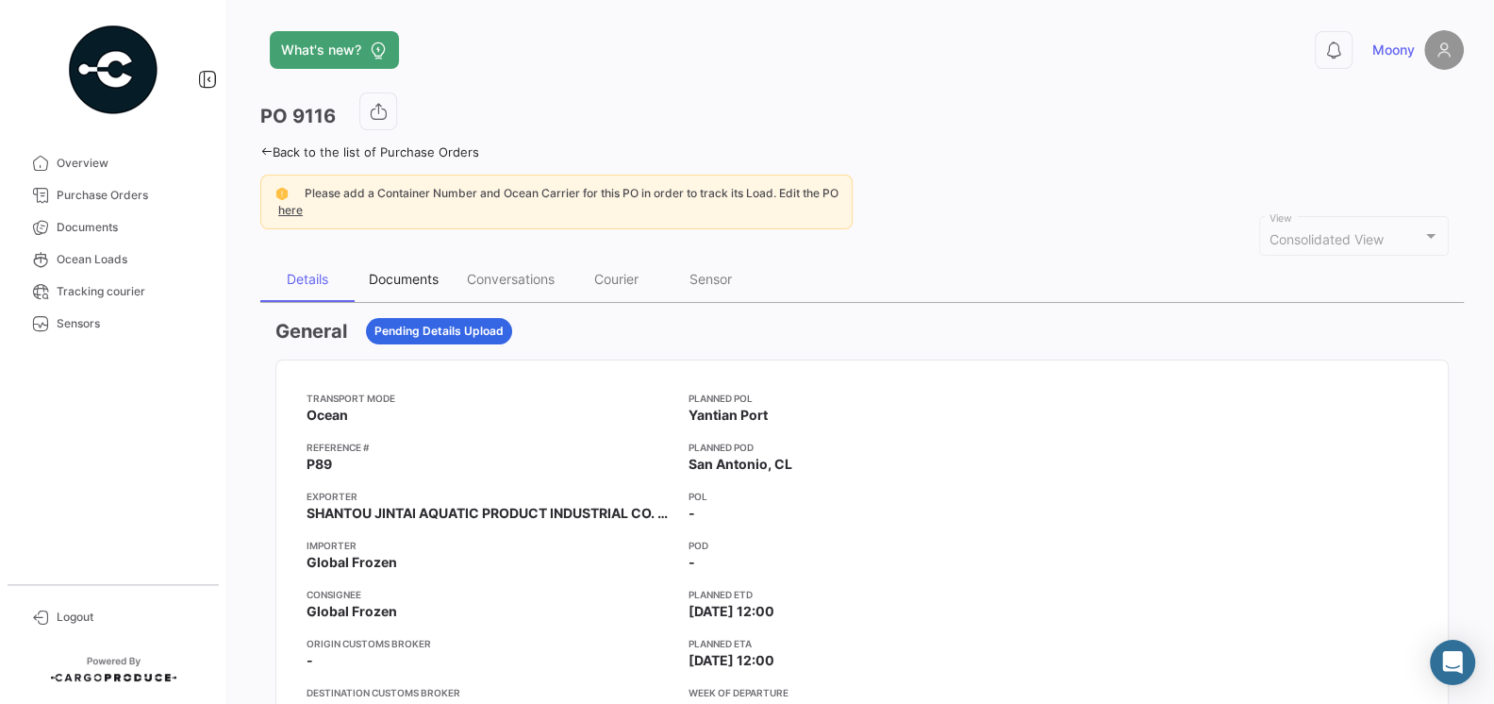
click at [396, 268] on div "Documents" at bounding box center [404, 279] width 98 height 45
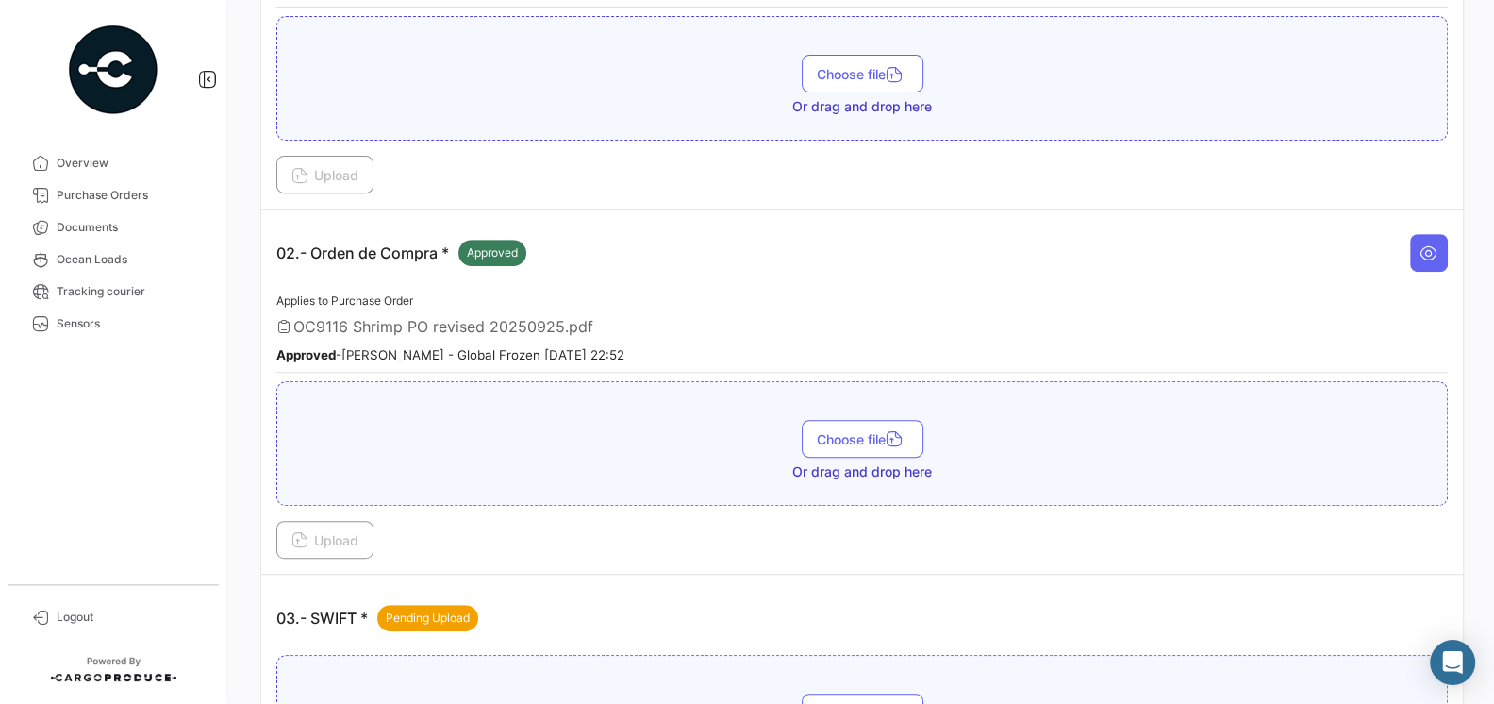
scroll to position [741, 0]
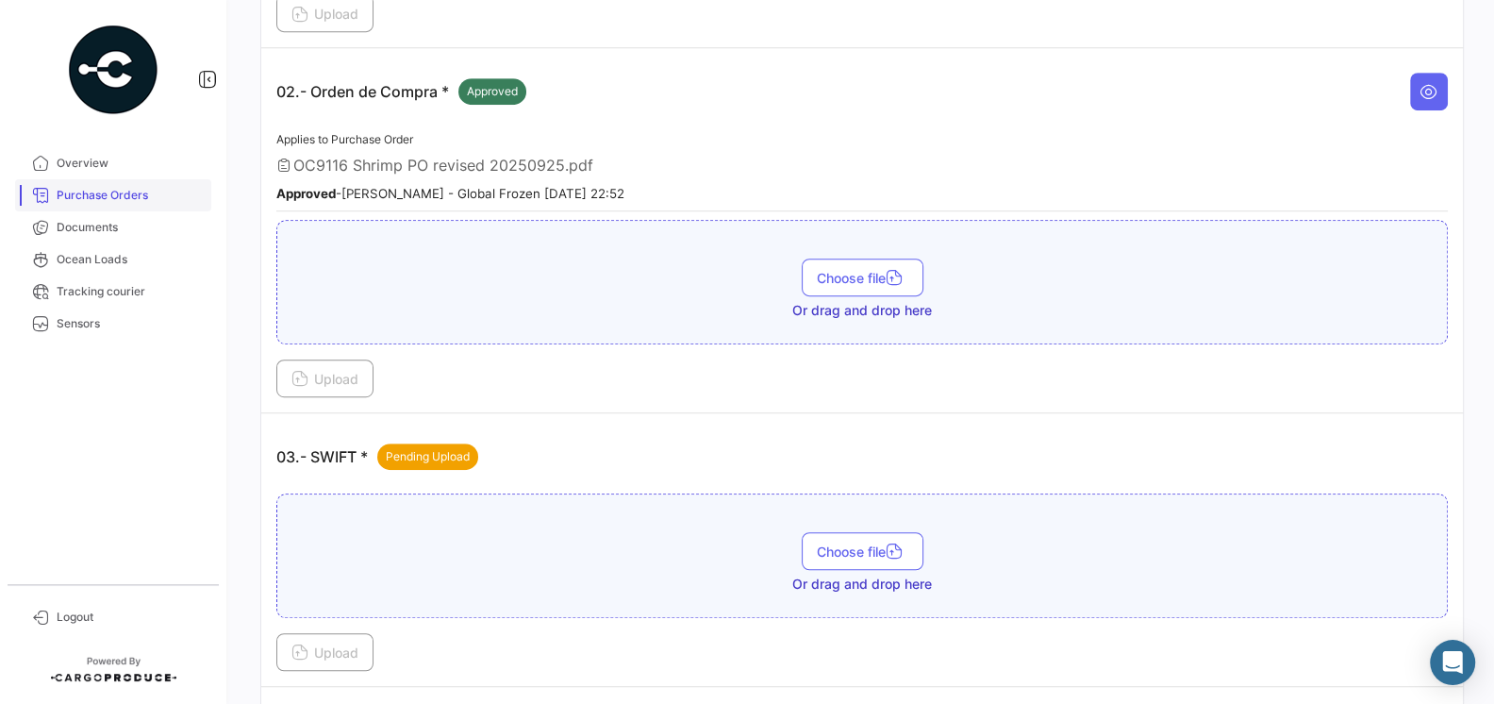
click at [86, 194] on span "Purchase Orders" at bounding box center [130, 195] width 147 height 17
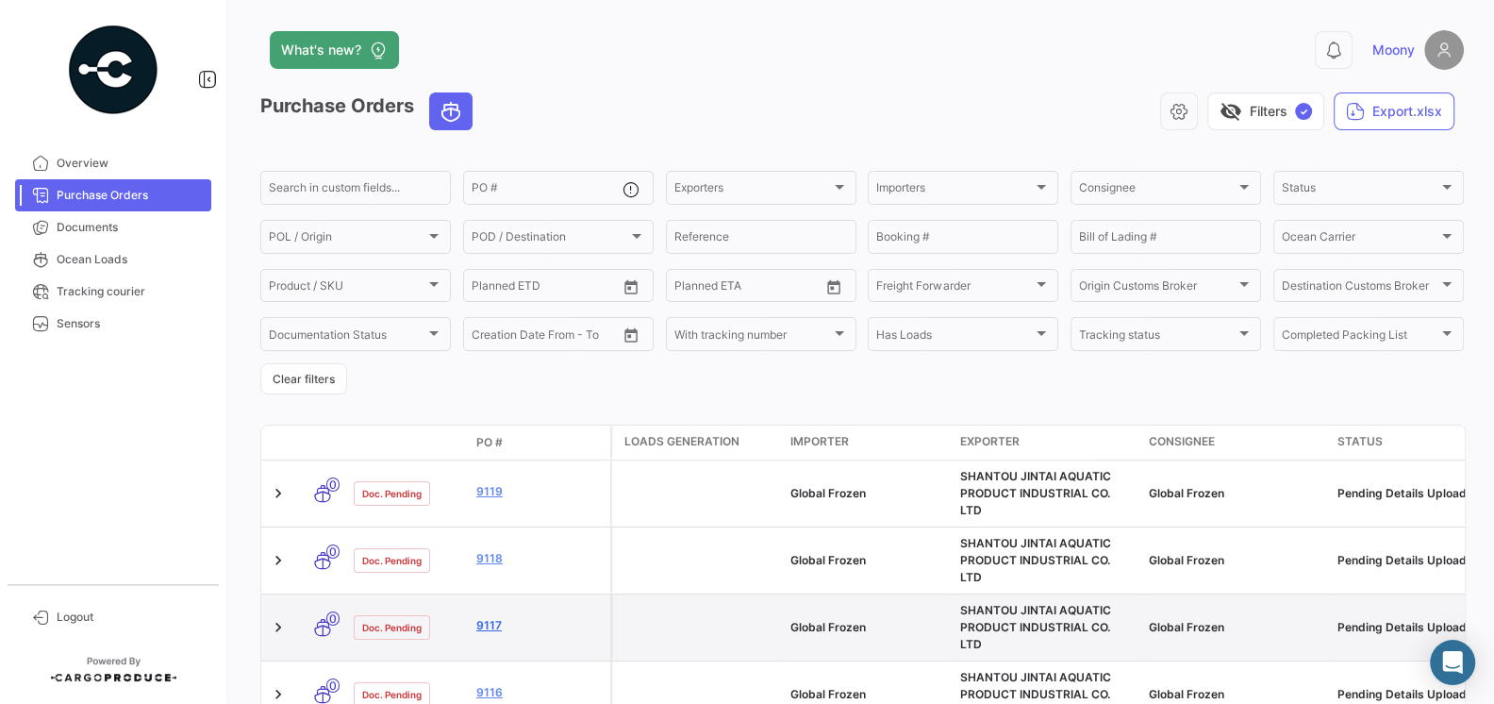
click at [490, 617] on link "9117" at bounding box center [539, 625] width 126 height 17
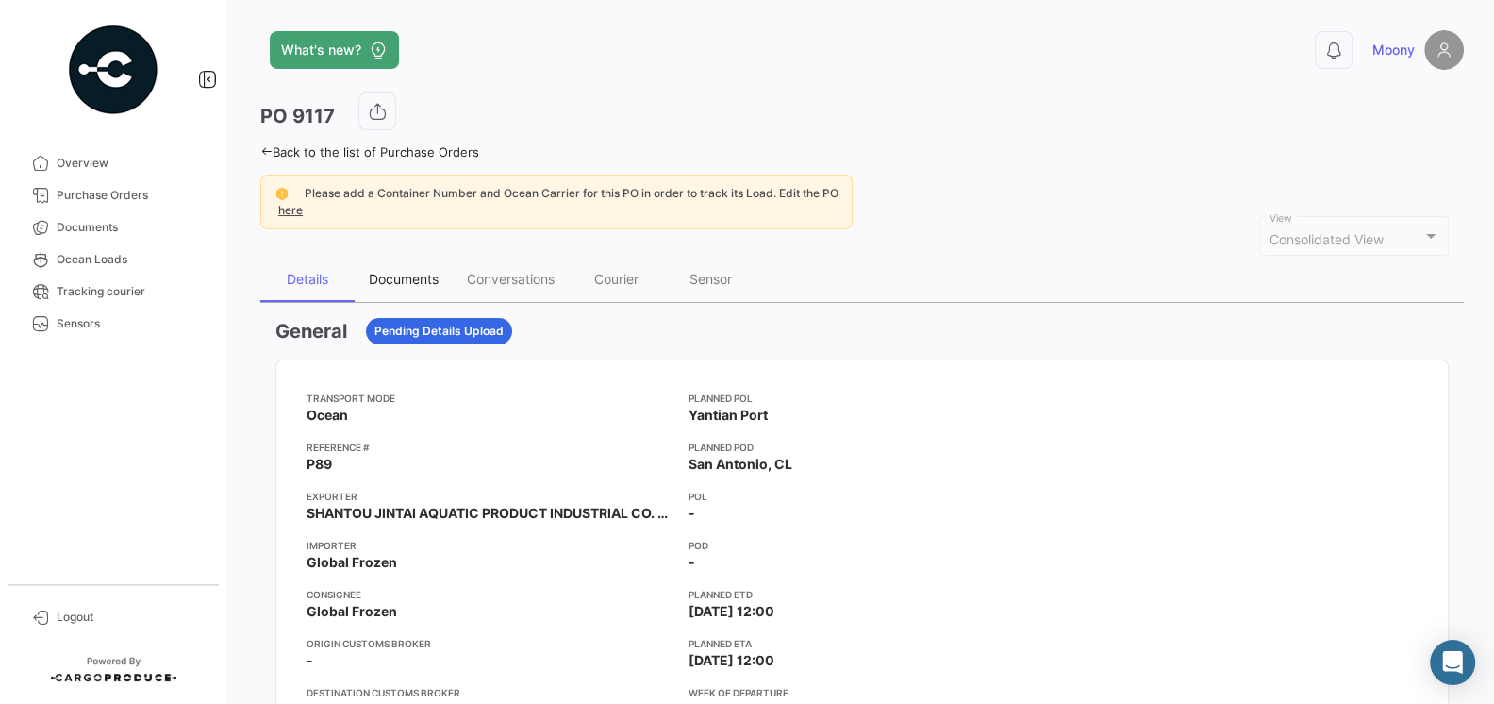
click at [420, 288] on div "Documents" at bounding box center [404, 279] width 98 height 45
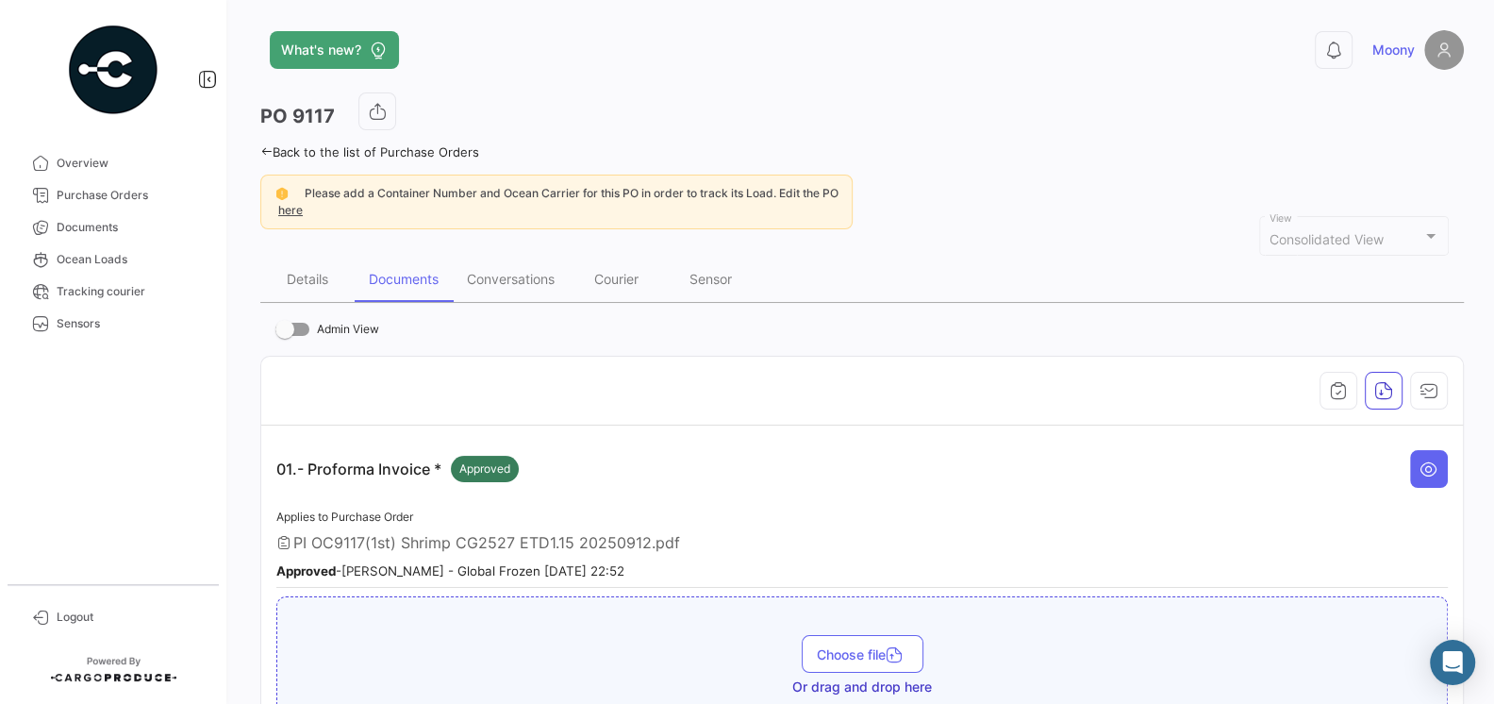
click at [640, 518] on div "Applies to Purchase Order PI OC9117(1st) Shrimp CG2527 ETD1.15 20250912.pdf App…" at bounding box center [862, 547] width 1172 height 83
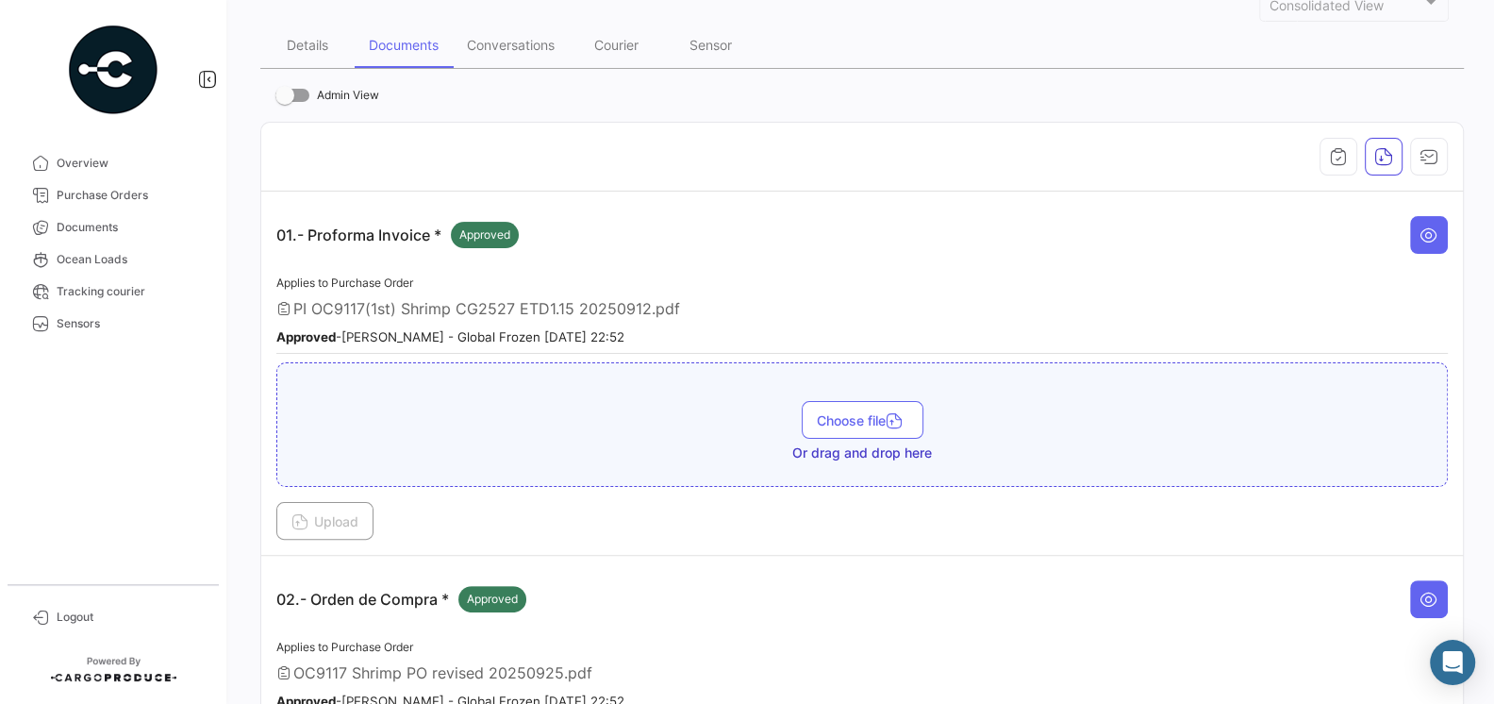
scroll to position [224, 0]
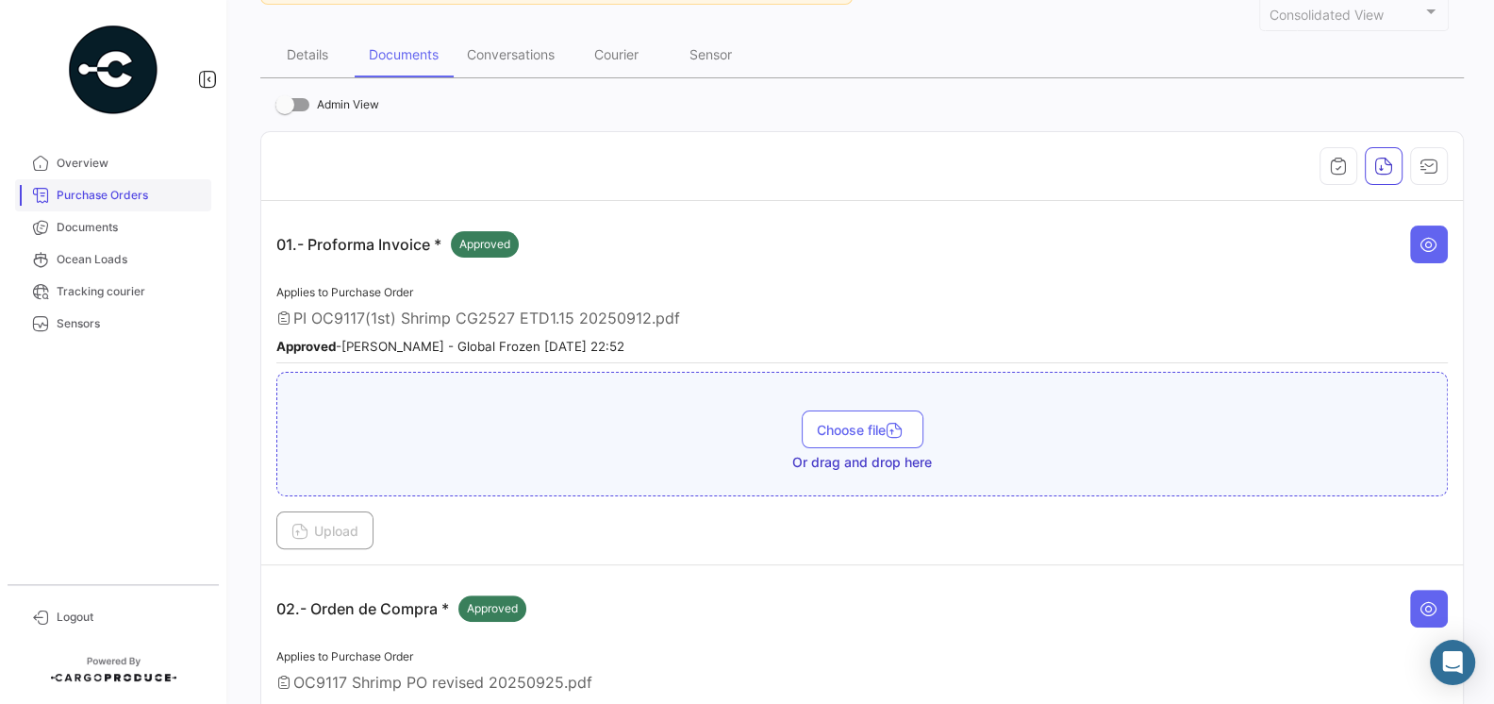
click at [107, 202] on span "Purchase Orders" at bounding box center [130, 195] width 147 height 17
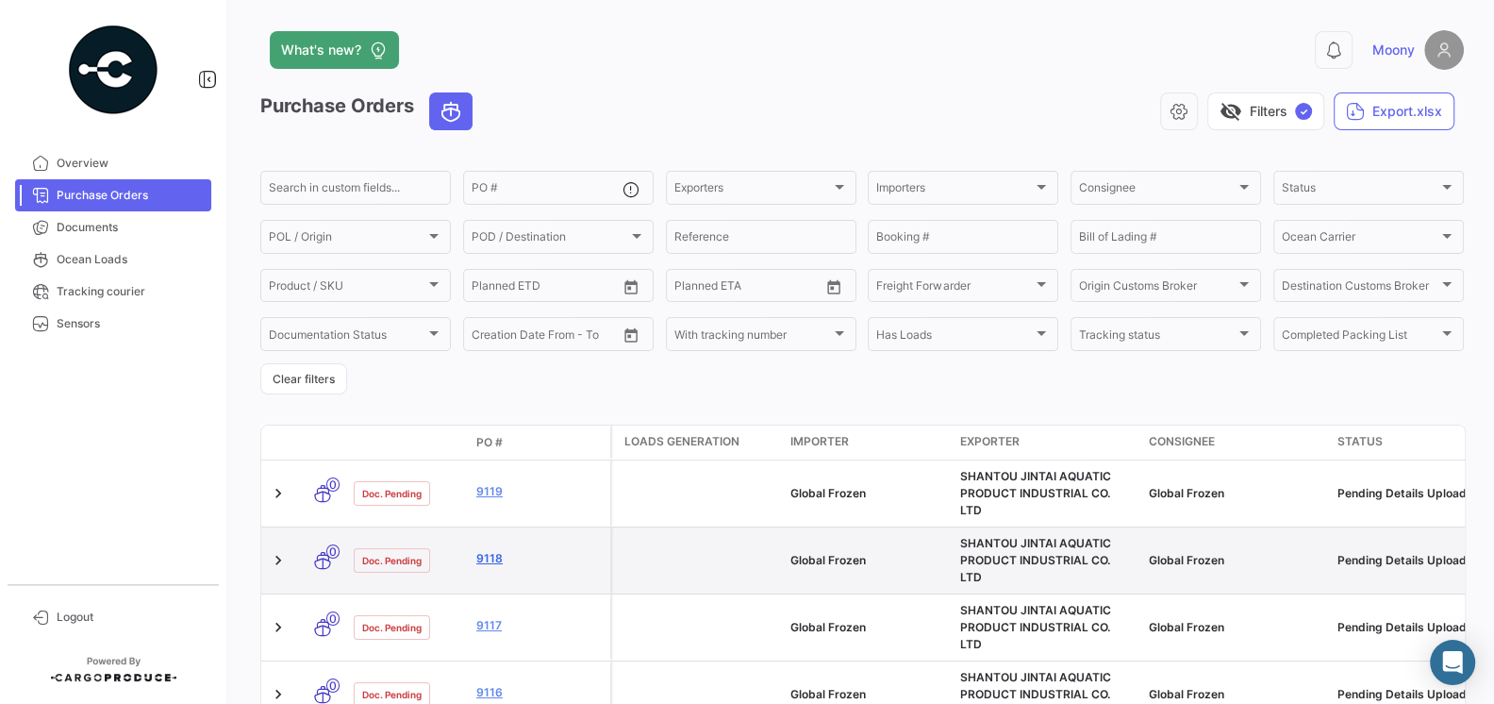
click at [486, 550] on link "9118" at bounding box center [539, 558] width 126 height 17
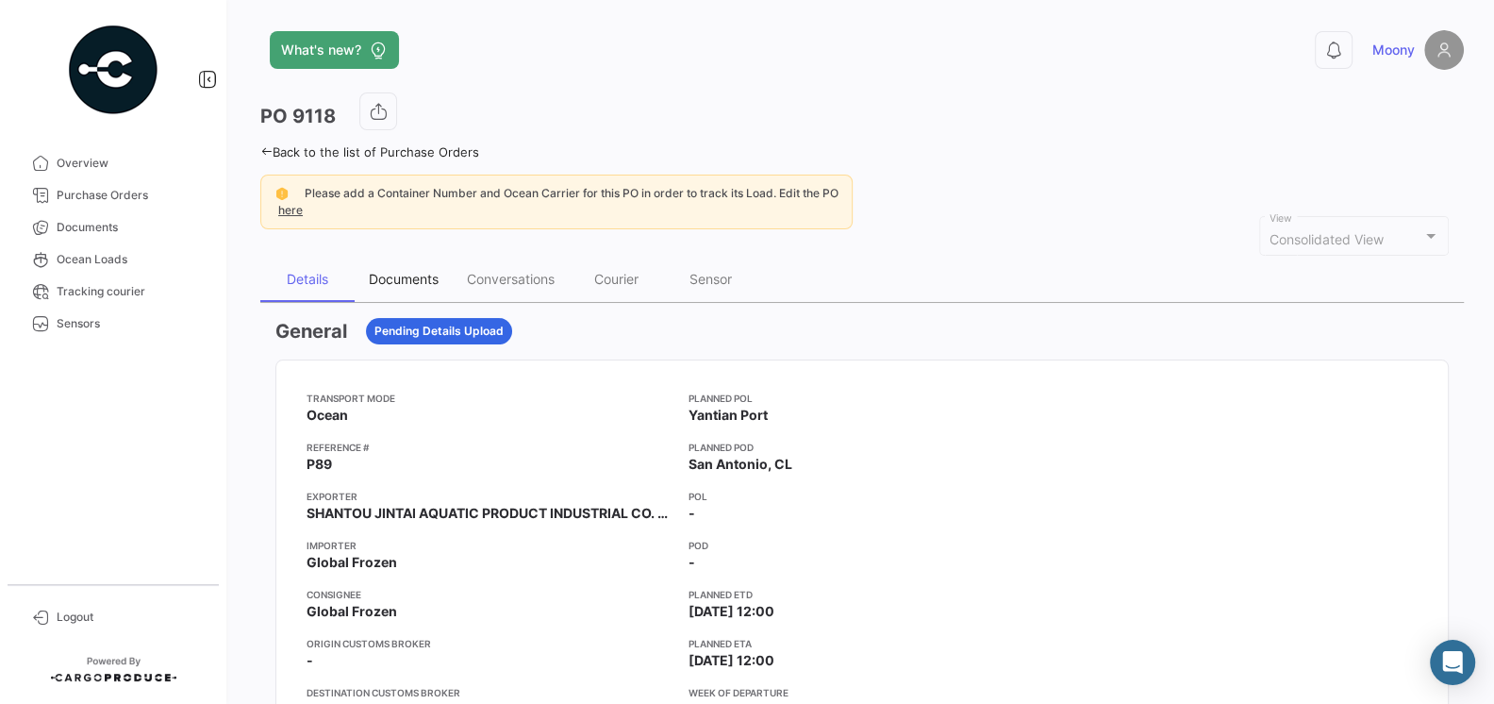
click at [414, 276] on div "Documents" at bounding box center [404, 279] width 70 height 16
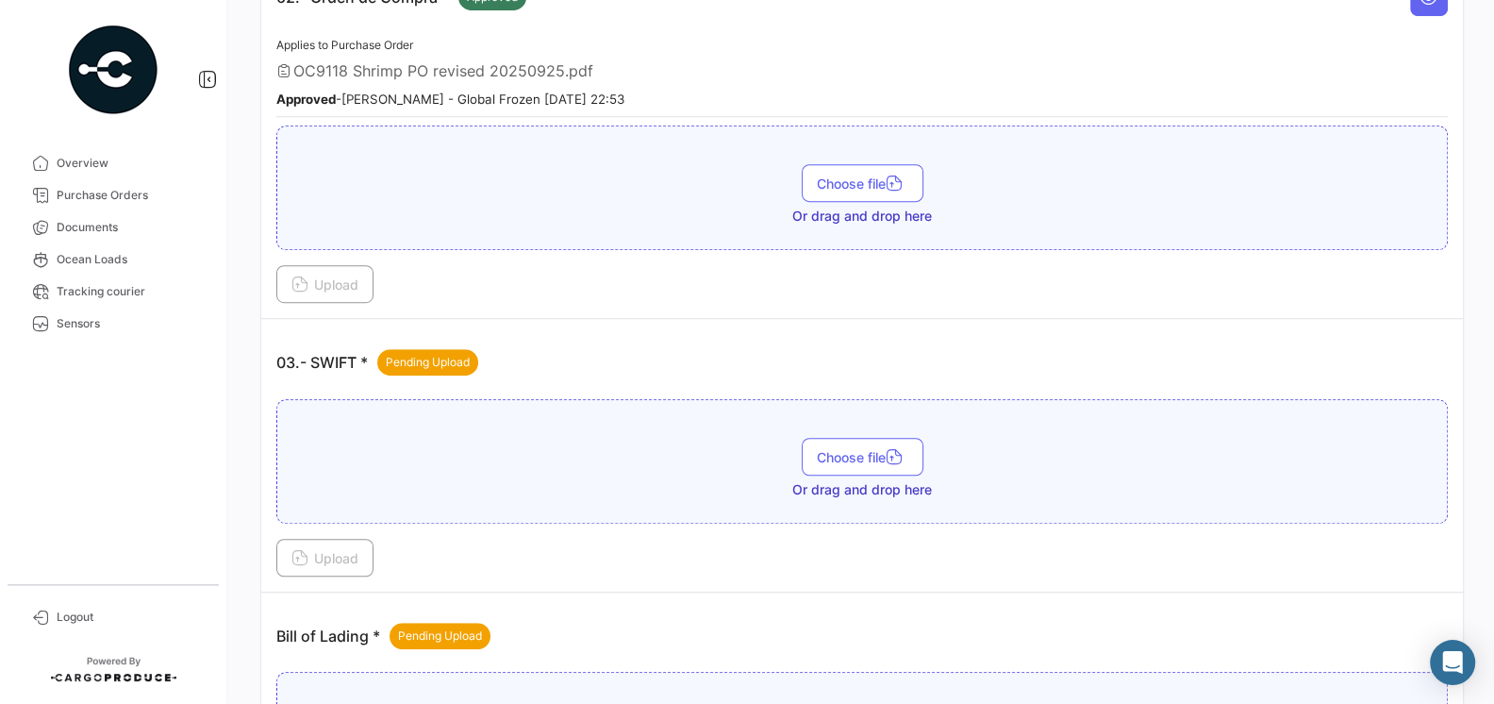
scroll to position [838, 0]
click at [95, 201] on span "Purchase Orders" at bounding box center [130, 195] width 147 height 17
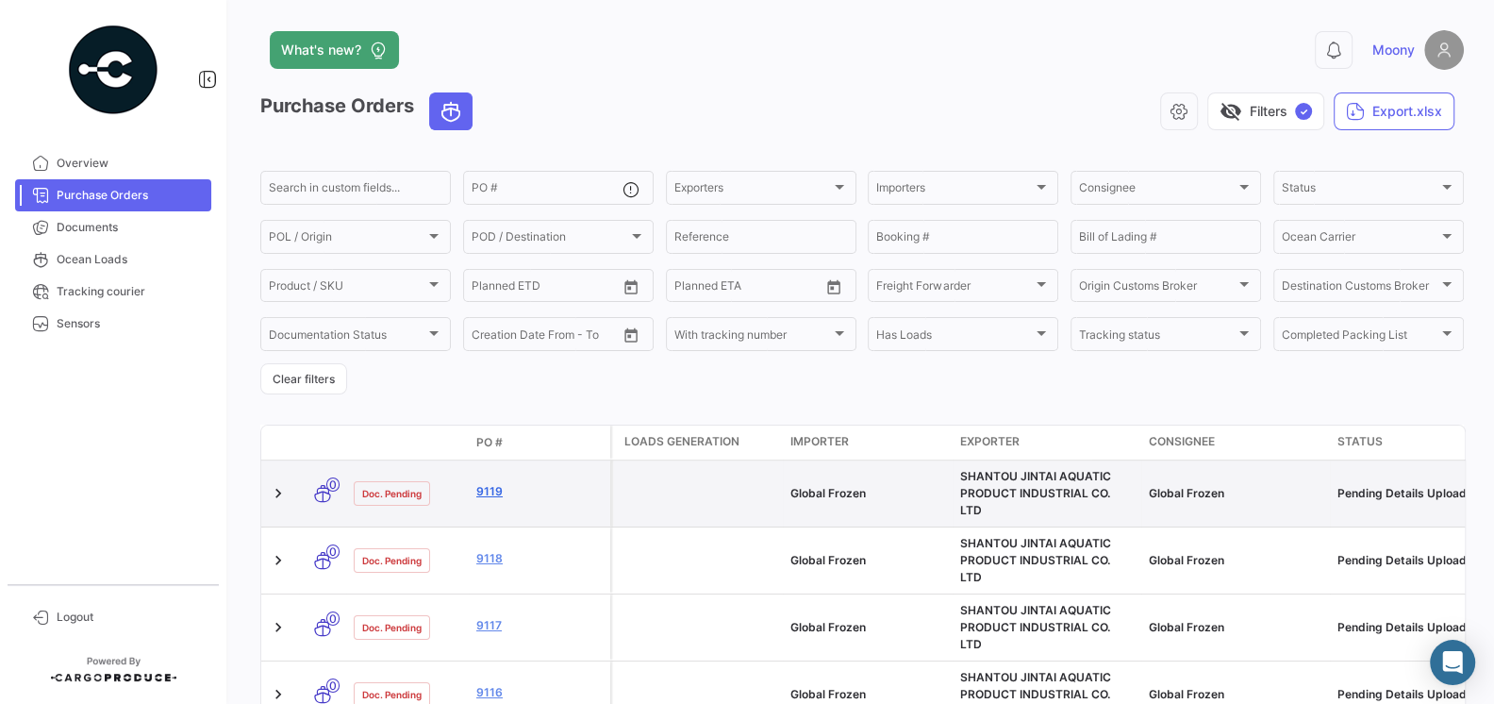
click at [484, 487] on link "9119" at bounding box center [539, 491] width 126 height 17
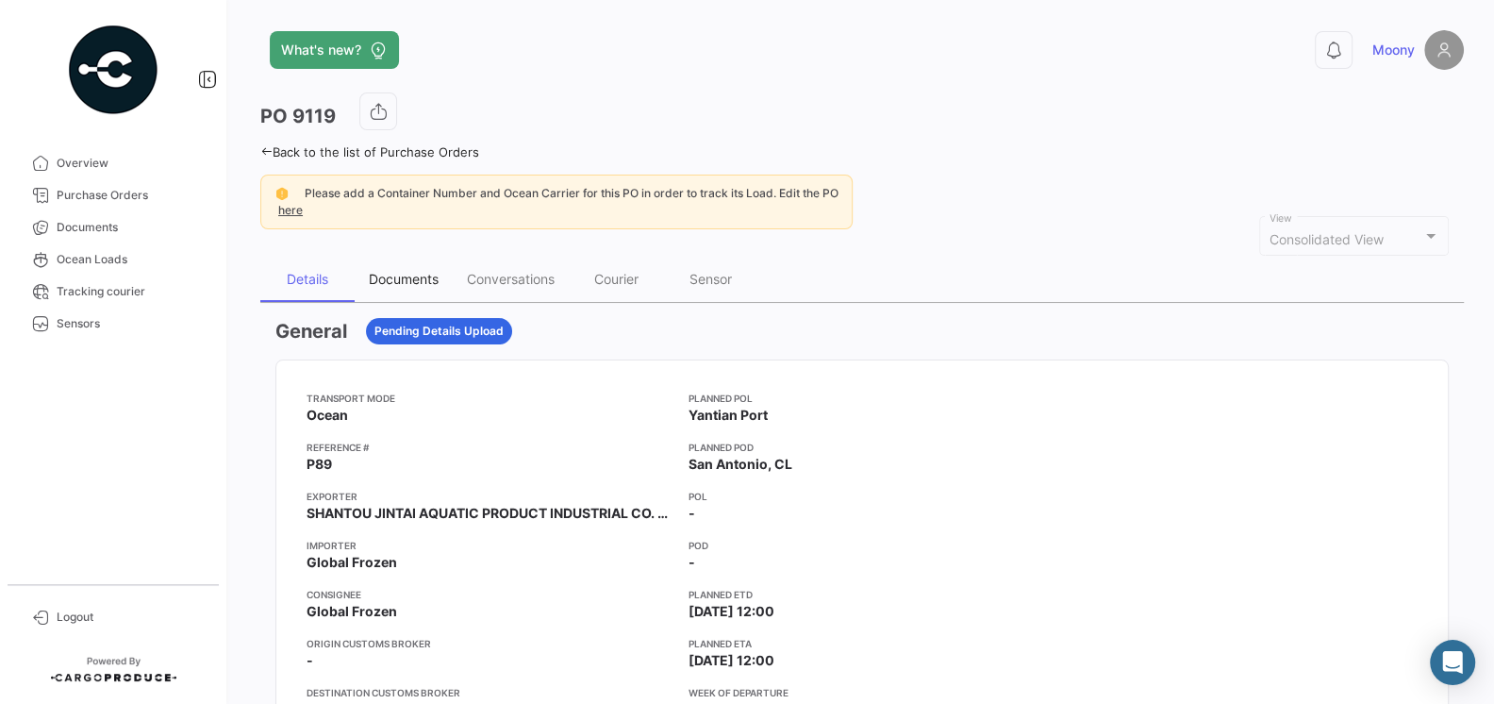
click at [397, 278] on div "Documents" at bounding box center [404, 279] width 70 height 16
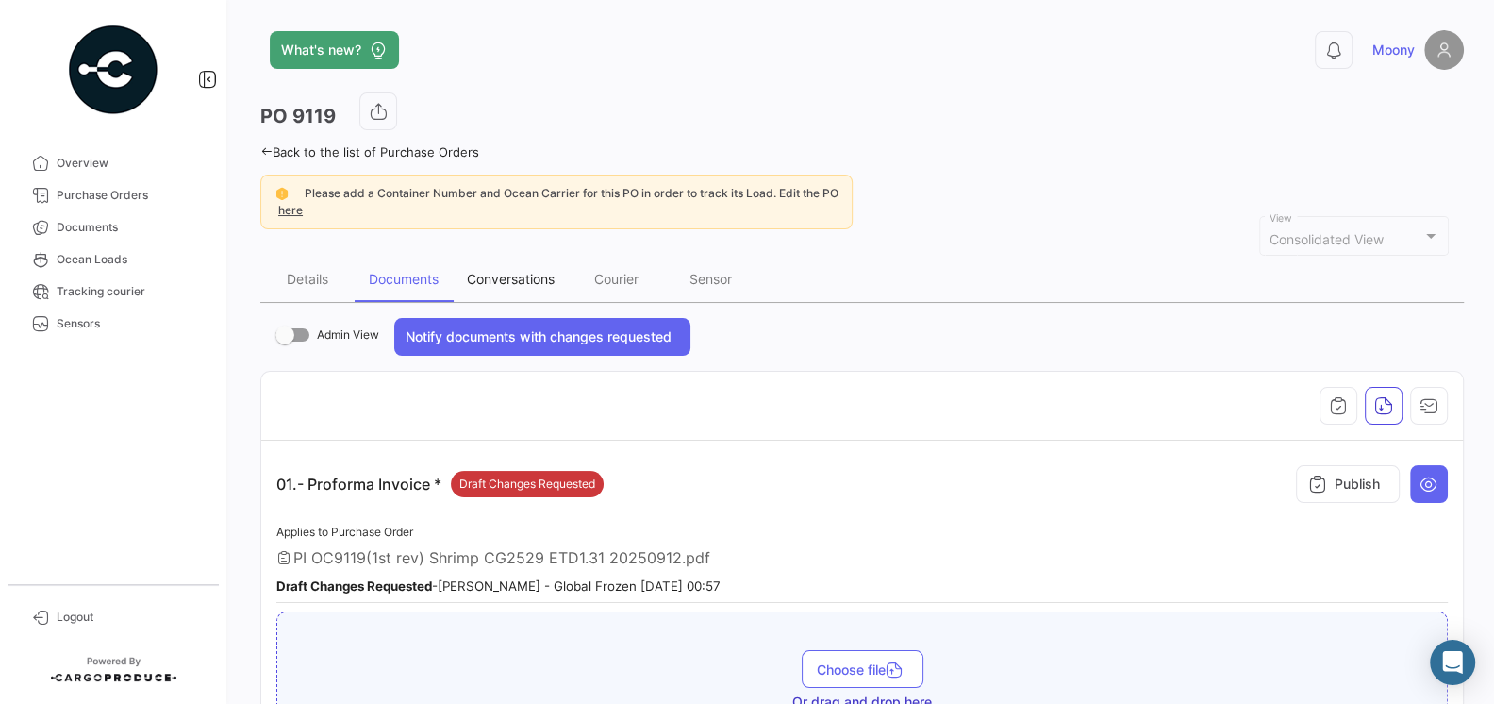
click at [507, 277] on div "Conversations" at bounding box center [511, 279] width 88 height 16
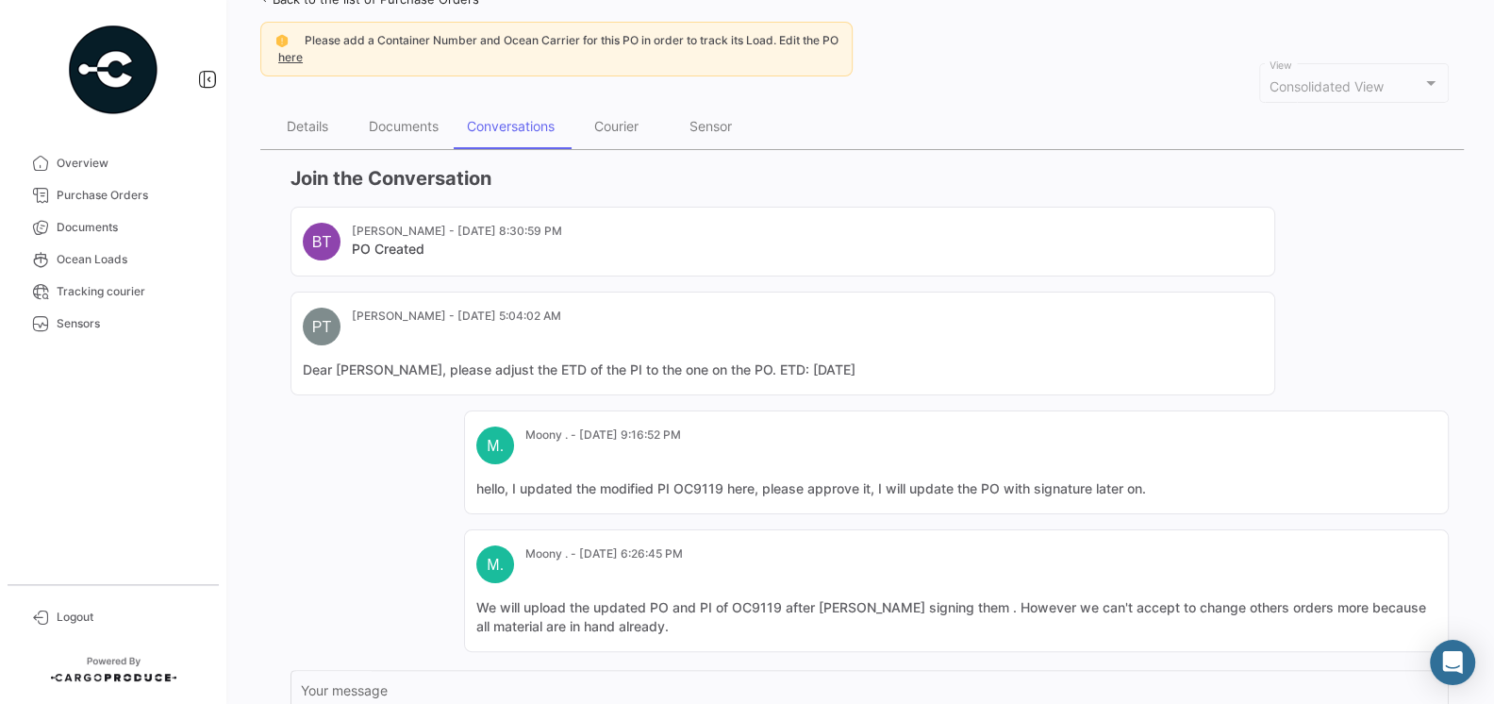
scroll to position [352, 0]
